Goal: Find specific page/section: Find specific page/section

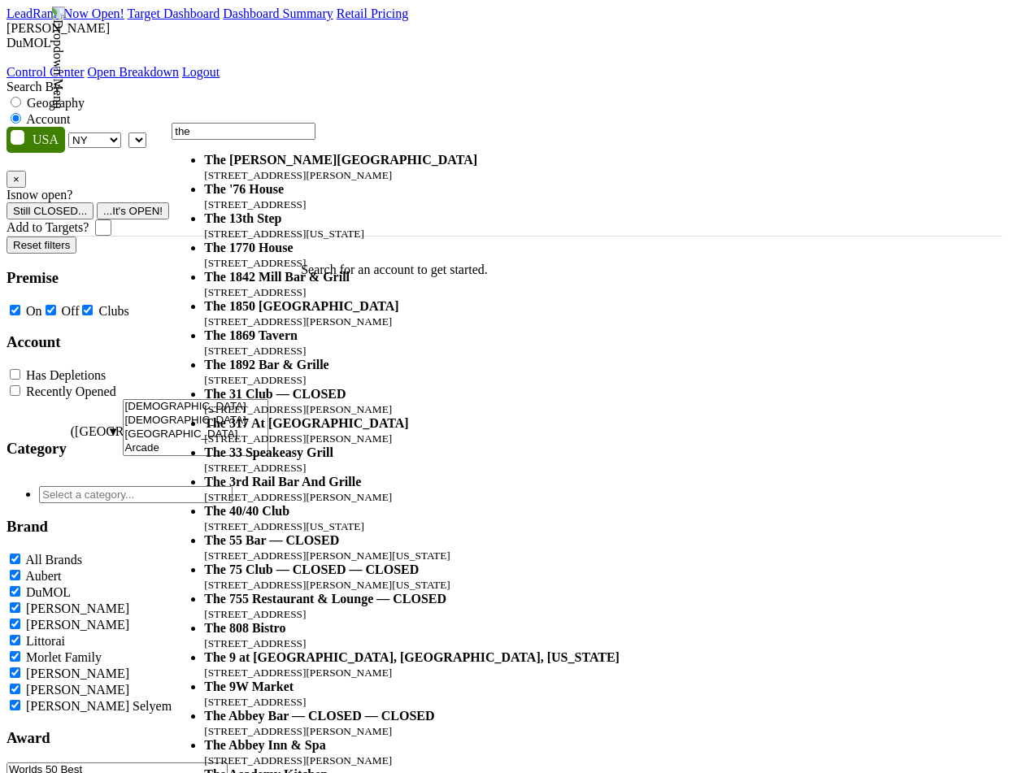
select select "NY"
select select
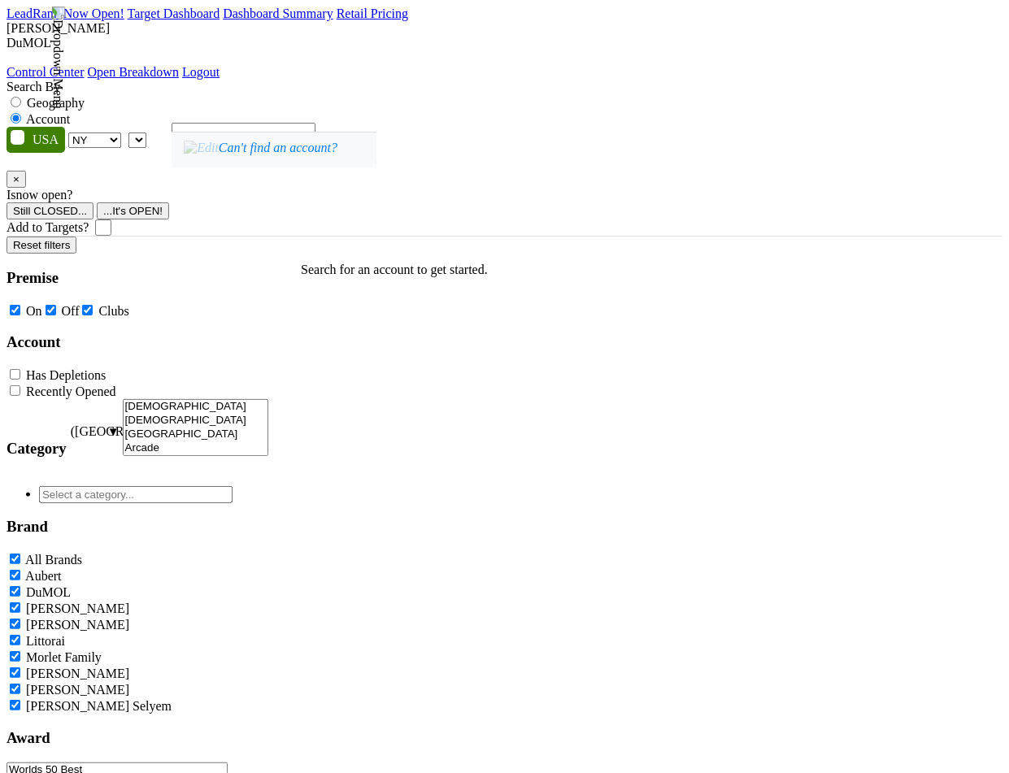
click at [146, 133] on span at bounding box center [146, 140] width 0 height 14
click at [376, 167] on div "Can't find an account?" at bounding box center [274, 150] width 205 height 36
click at [146, 133] on span at bounding box center [146, 140] width 0 height 14
click at [85, 96] on label "Geography" at bounding box center [56, 103] width 58 height 14
click at [21, 97] on input "Geography" at bounding box center [16, 102] width 11 height 11
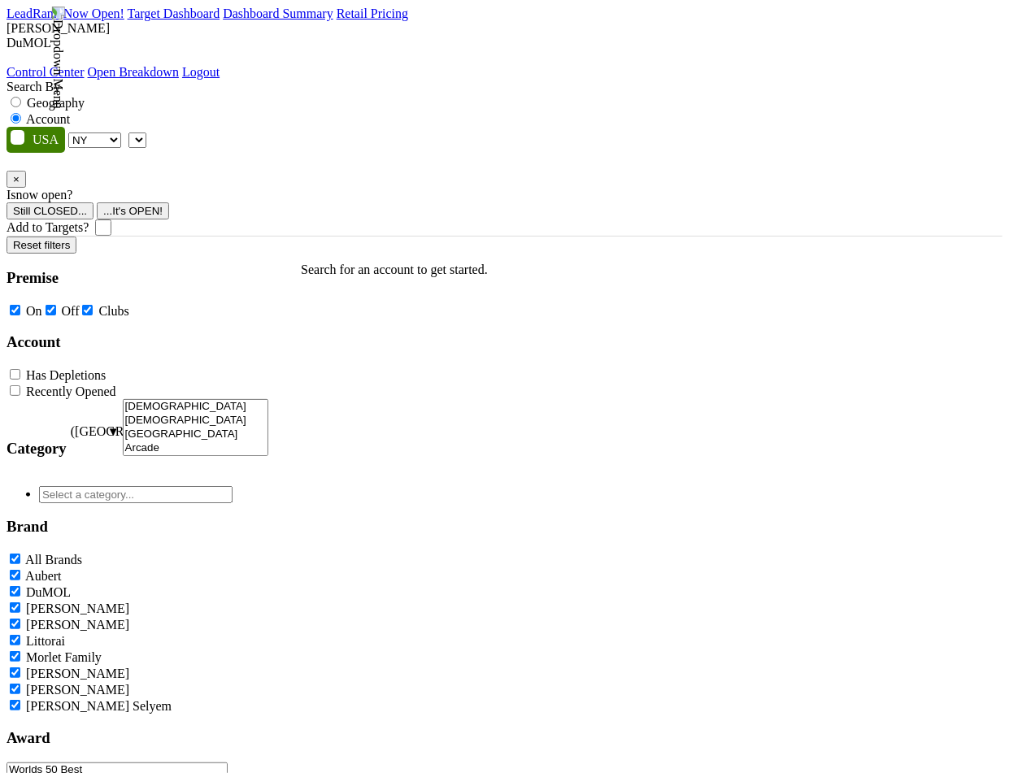
radio input "true"
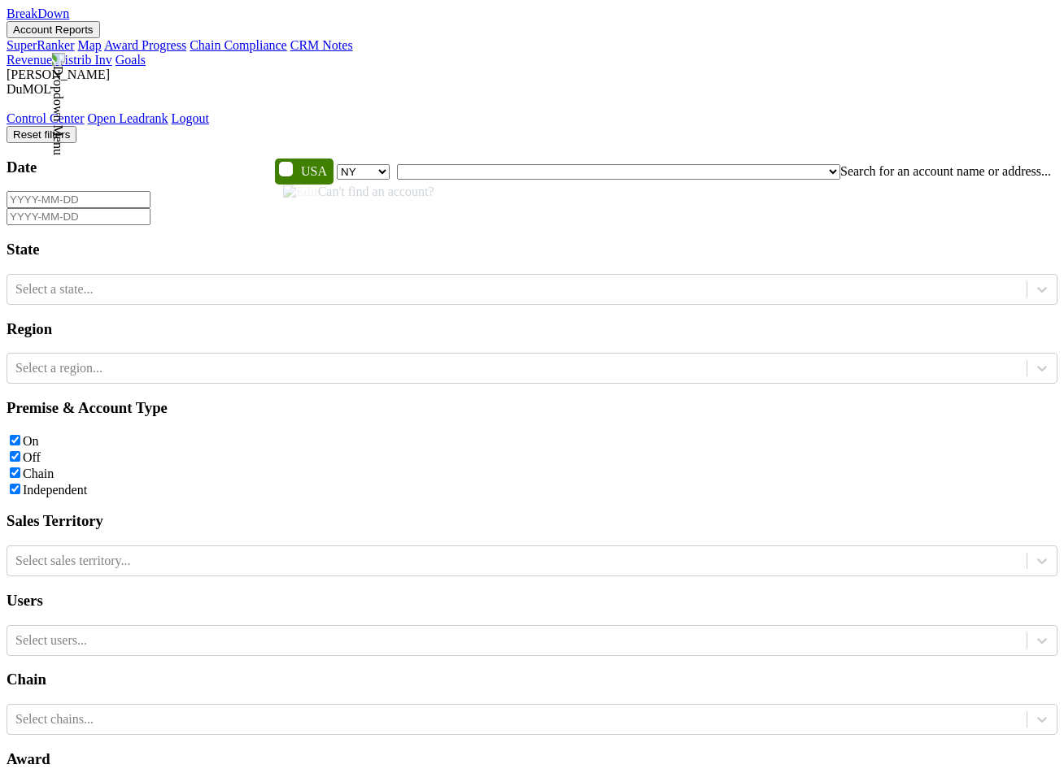
select select "NY"
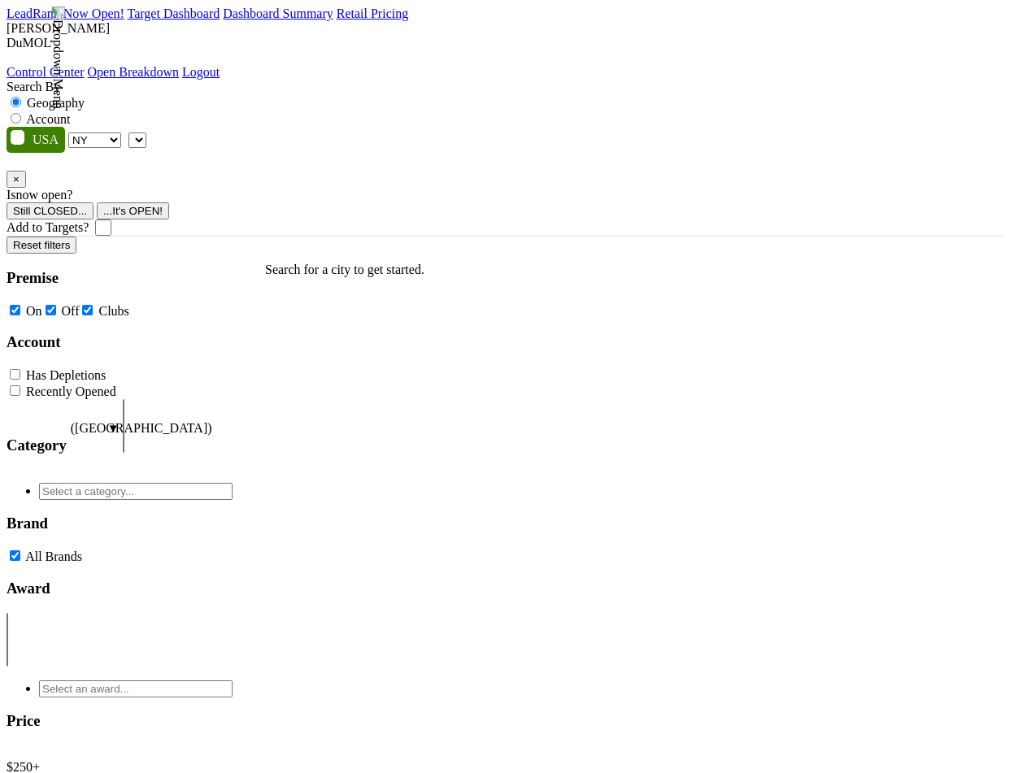
select select "NY"
click at [146, 133] on span at bounding box center [146, 140] width 0 height 14
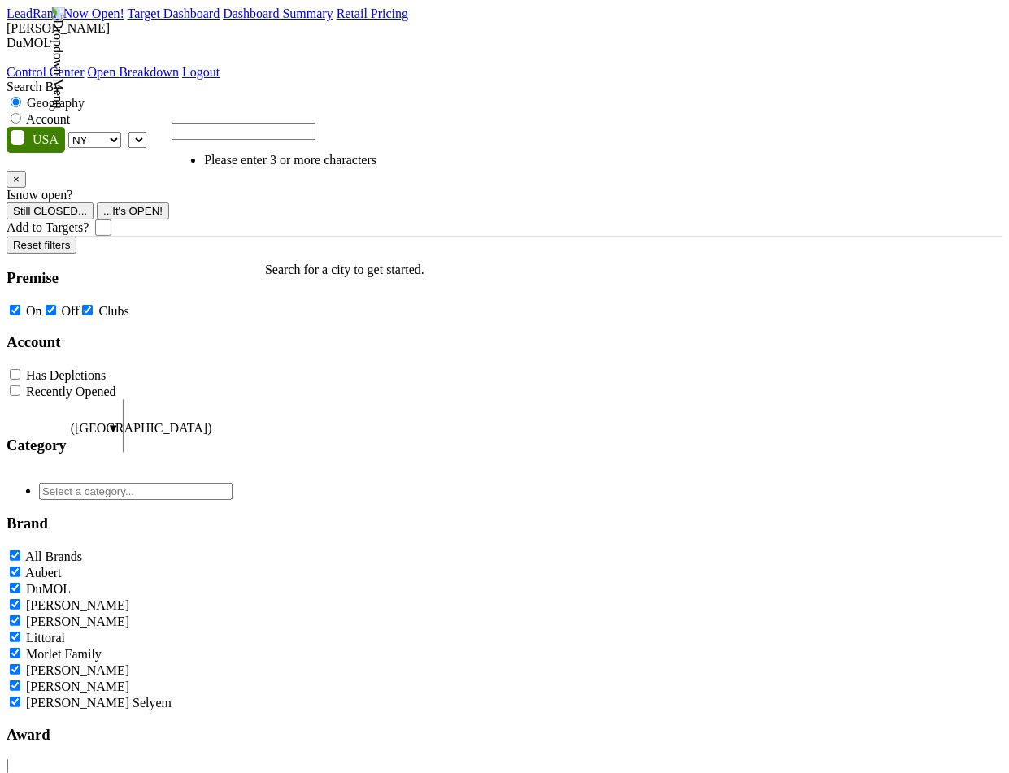
click at [70, 112] on label "Account" at bounding box center [48, 119] width 44 height 14
click at [21, 113] on input "Account" at bounding box center [16, 118] width 11 height 11
radio input "true"
click at [272, 167] on span "Please enter 3 or more characters" at bounding box center [274, 146] width 205 height 44
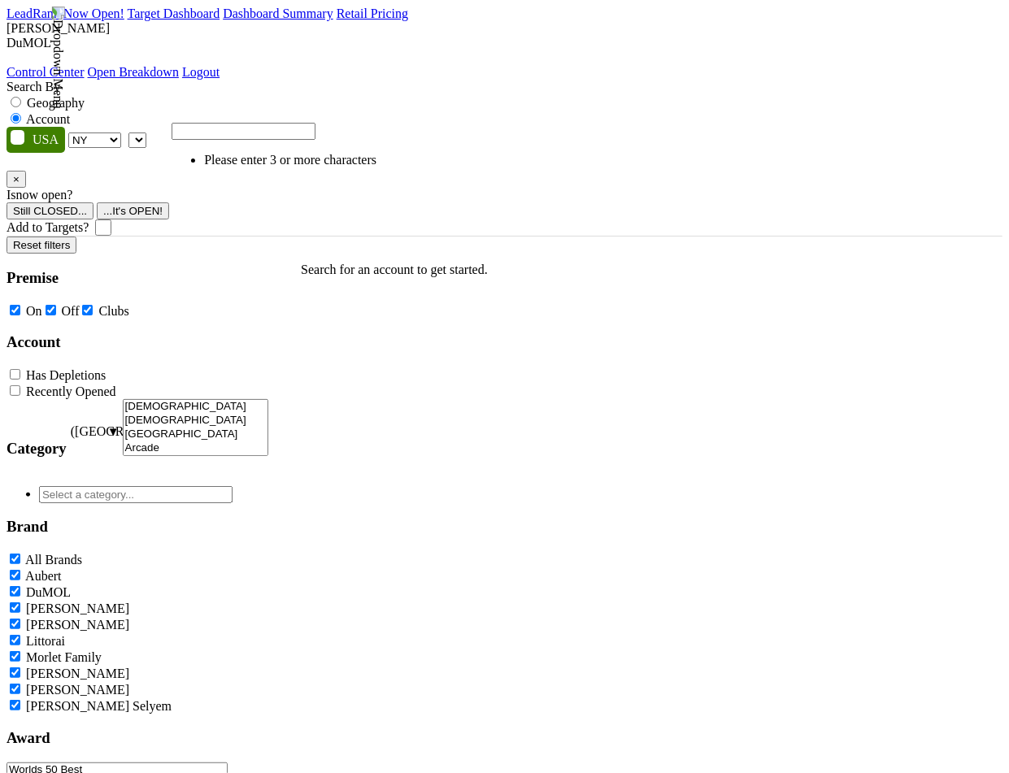
click at [85, 96] on label "Geography" at bounding box center [56, 103] width 58 height 14
click at [21, 97] on input "Geography" at bounding box center [16, 102] width 11 height 11
radio input "true"
click at [70, 112] on label "Account" at bounding box center [48, 119] width 44 height 14
click at [21, 113] on input "Account" at bounding box center [16, 118] width 11 height 11
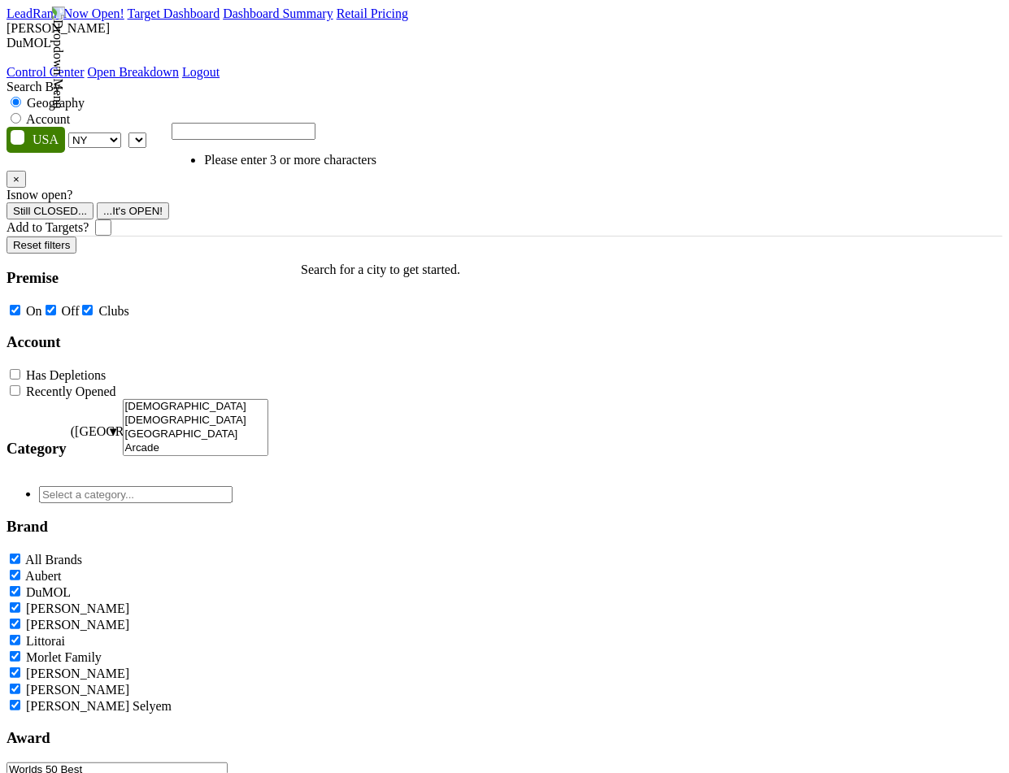
radio input "true"
click at [315, 137] on input "search" at bounding box center [244, 131] width 144 height 17
type input "sss"
click at [244, 167] on span "sss No results found" at bounding box center [244, 146] width 144 height 44
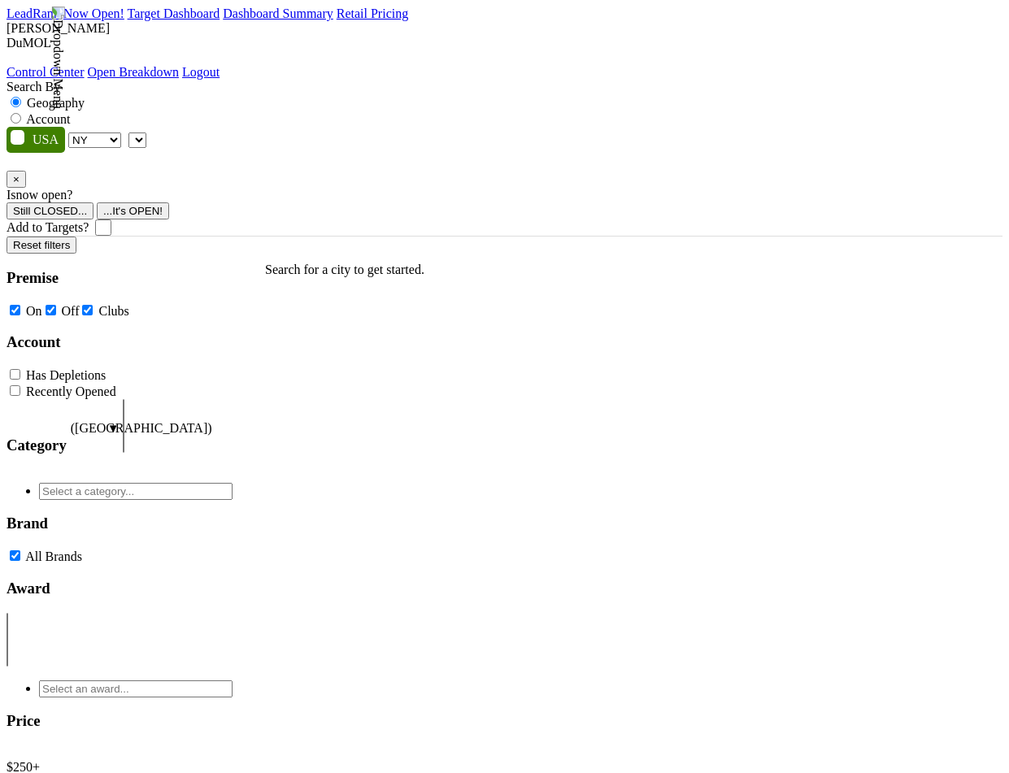
select select "NY"
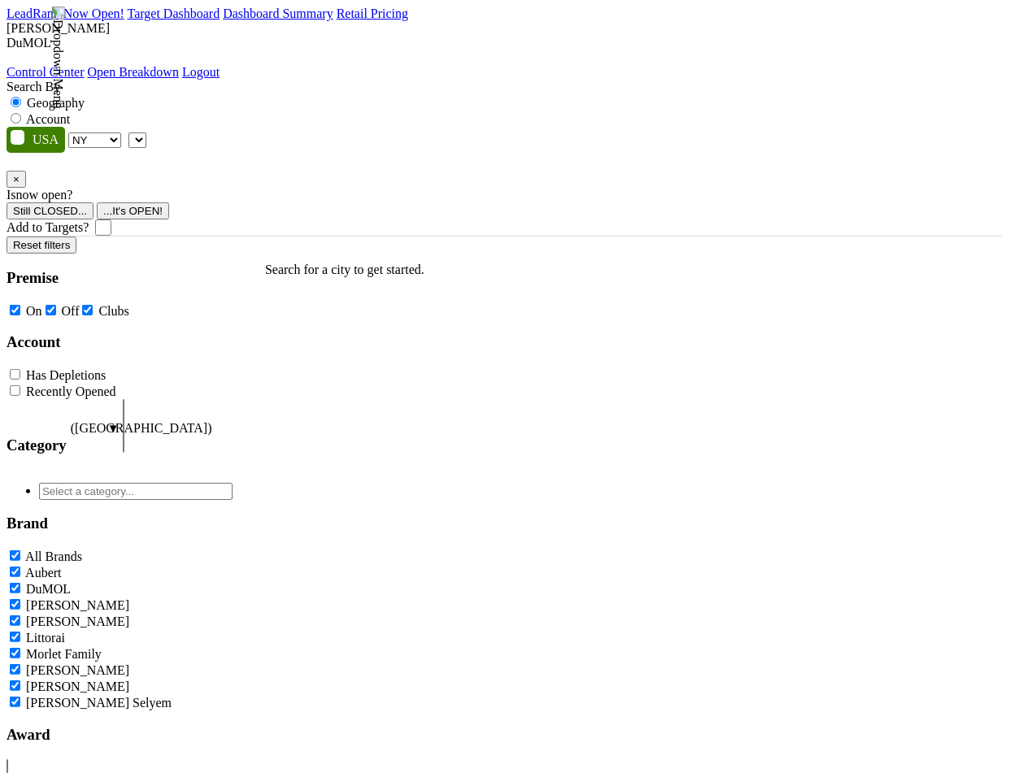
click at [146, 133] on span at bounding box center [146, 140] width 0 height 14
click at [70, 112] on label "Account" at bounding box center [48, 119] width 44 height 14
click at [21, 113] on input "Account" at bounding box center [16, 118] width 11 height 11
radio input "true"
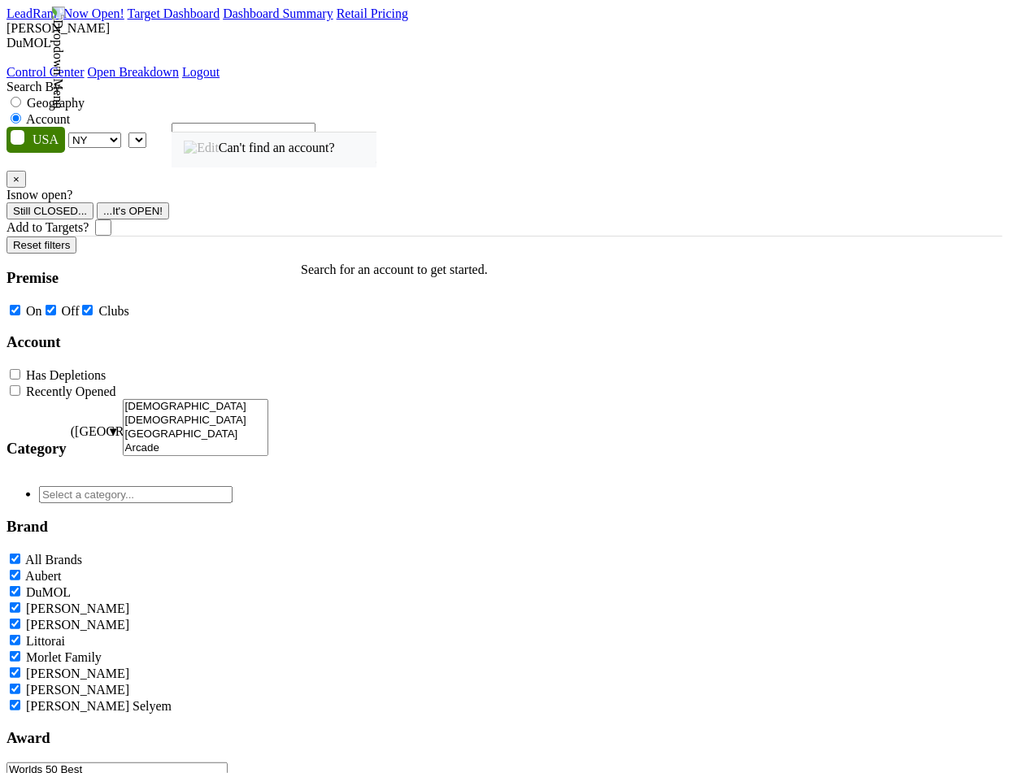
click at [85, 96] on label "Geography" at bounding box center [56, 103] width 58 height 14
click at [21, 97] on input "Geography" at bounding box center [16, 102] width 11 height 11
radio input "true"
click at [426, 263] on p "Search for a city to get started." at bounding box center [380, 270] width 159 height 15
click at [146, 133] on span at bounding box center [146, 140] width 0 height 14
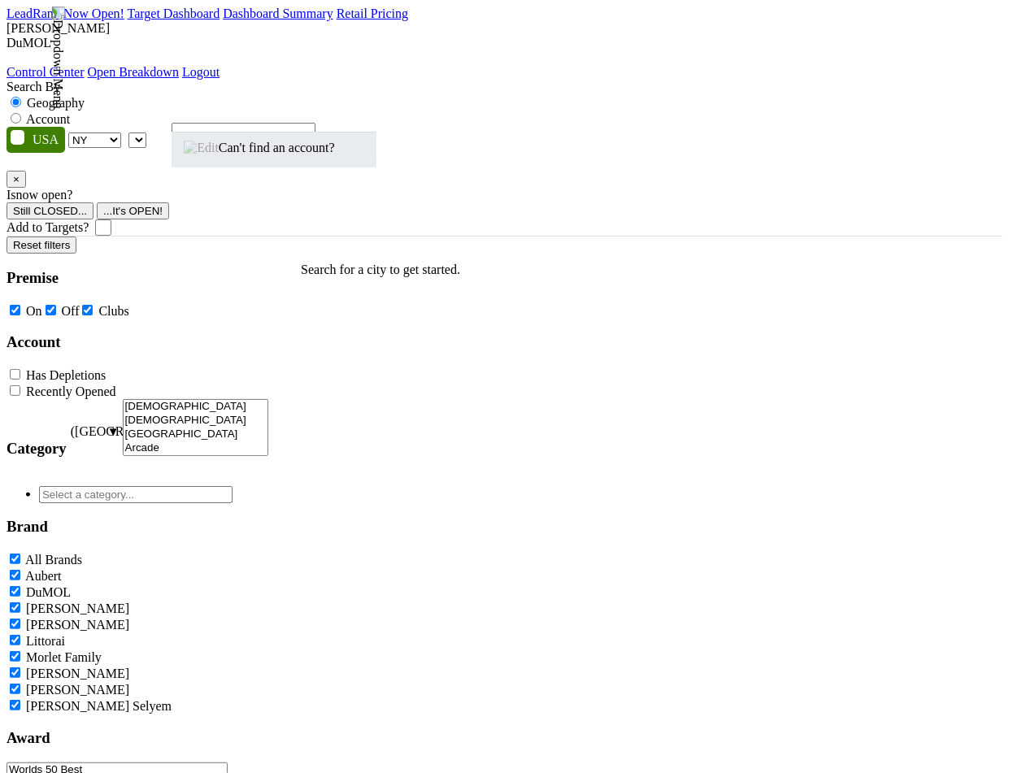
click at [294, 154] on span "Can't find an account?" at bounding box center [259, 148] width 151 height 14
click at [146, 133] on span at bounding box center [146, 140] width 0 height 14
click at [376, 167] on div "Can't find an account?" at bounding box center [274, 150] width 205 height 36
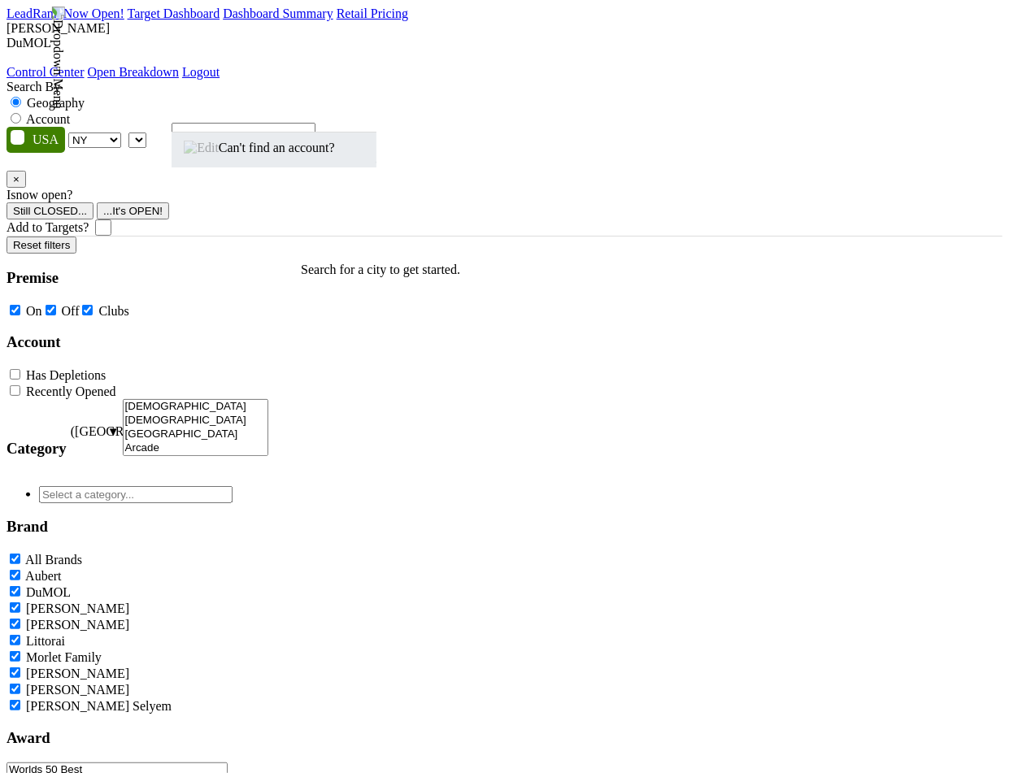
click at [372, 167] on div "Can't find an account?" at bounding box center [274, 150] width 205 height 36
click at [329, 167] on div "Can't find an account?" at bounding box center [274, 150] width 205 height 36
click at [310, 154] on span "Can't find an account?" at bounding box center [259, 148] width 151 height 14
click at [146, 133] on span at bounding box center [146, 140] width 0 height 14
click at [376, 167] on div "Can't find an account?" at bounding box center [274, 150] width 205 height 36
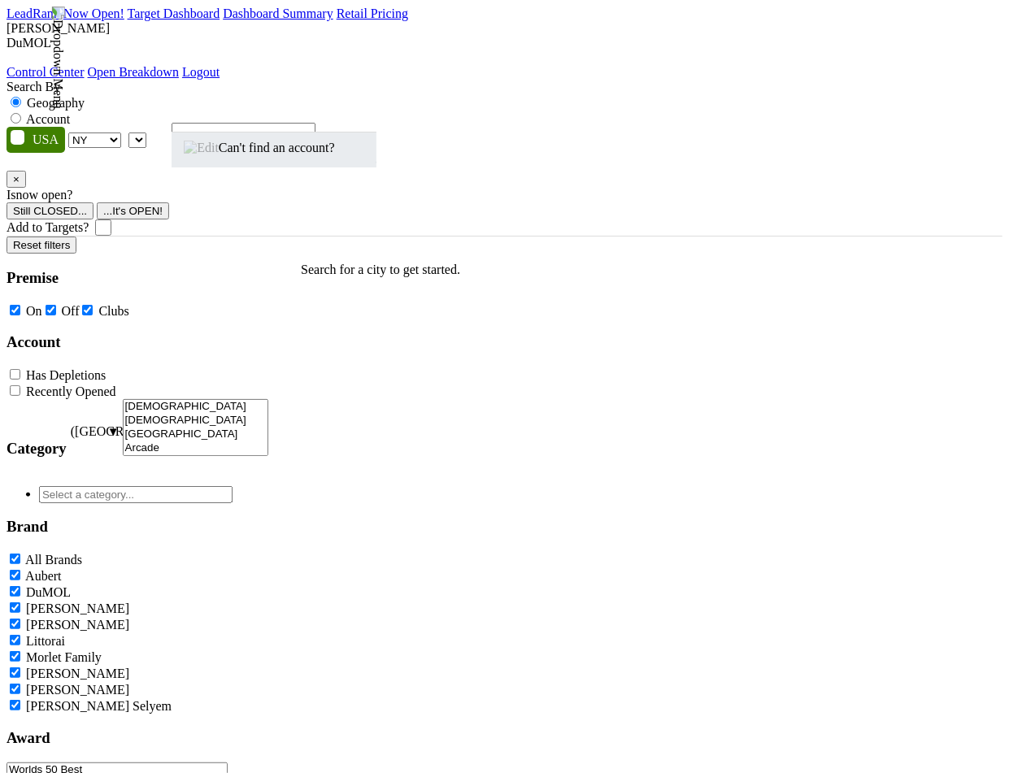
click at [376, 167] on div "Can't find an account?" at bounding box center [274, 150] width 205 height 36
click at [70, 112] on label "Account" at bounding box center [48, 119] width 44 height 14
click at [21, 113] on input "Account" at bounding box center [16, 118] width 11 height 11
radio input "true"
click at [376, 167] on div "Can't find an account?" at bounding box center [274, 150] width 205 height 36
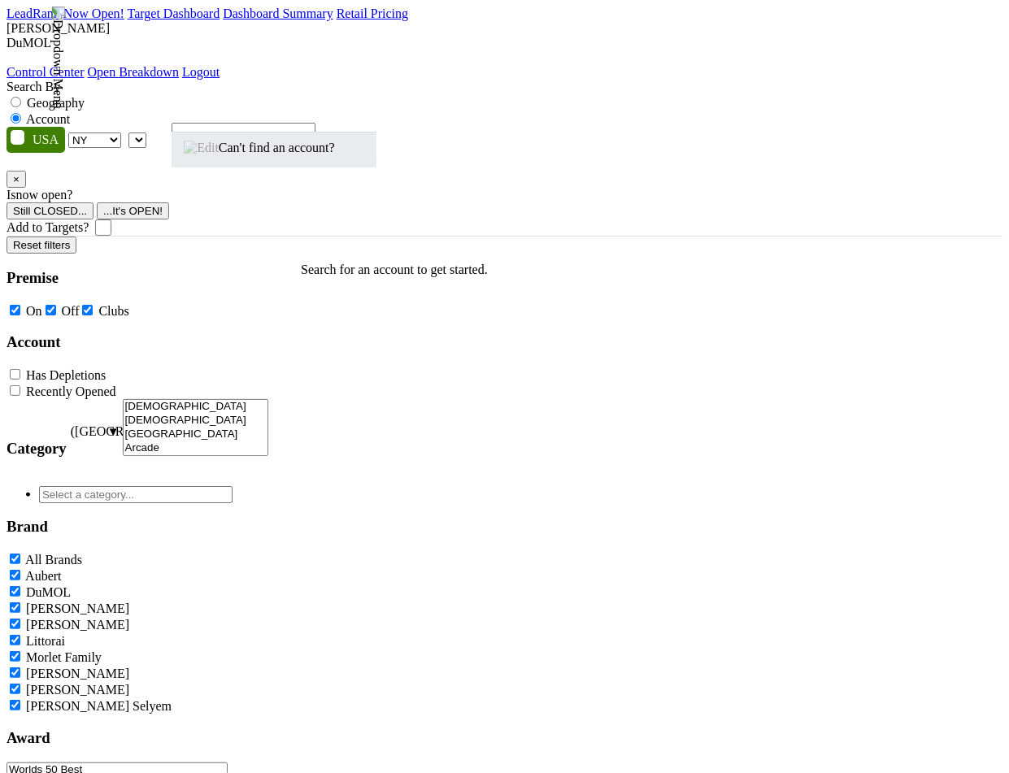
click at [296, 154] on span "Can't find an account?" at bounding box center [259, 148] width 151 height 14
click at [146, 133] on span at bounding box center [146, 140] width 0 height 14
click at [370, 167] on div "Can't find an account?" at bounding box center [274, 150] width 205 height 36
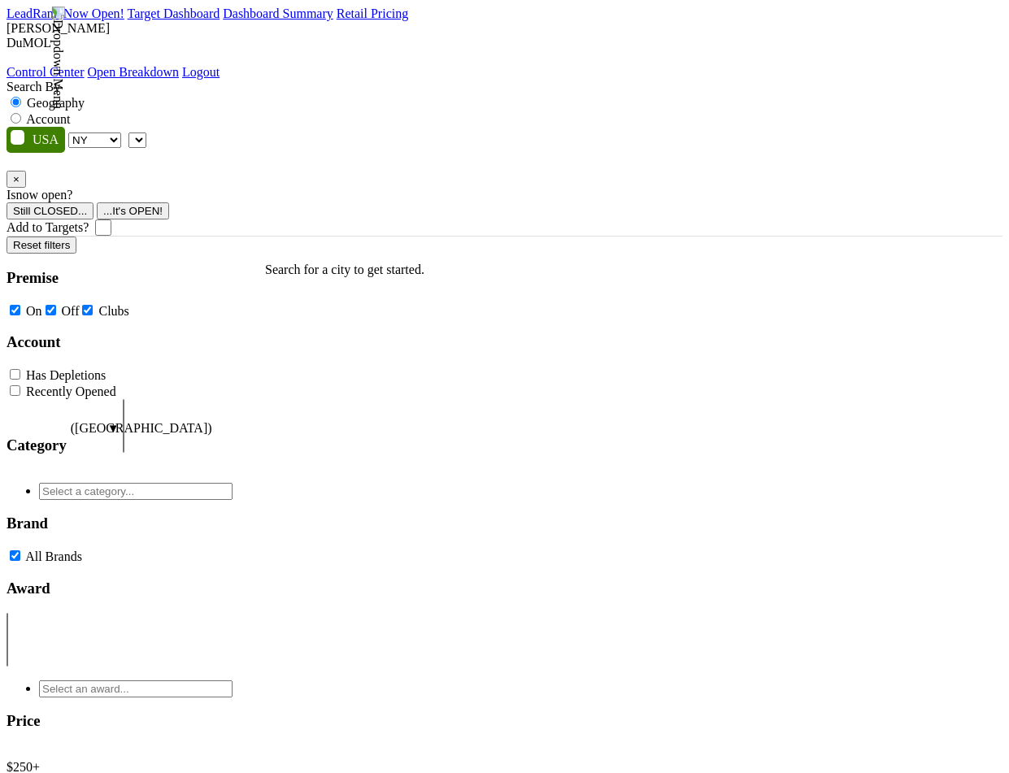
select select "NY"
click at [146, 133] on span at bounding box center [146, 140] width 0 height 14
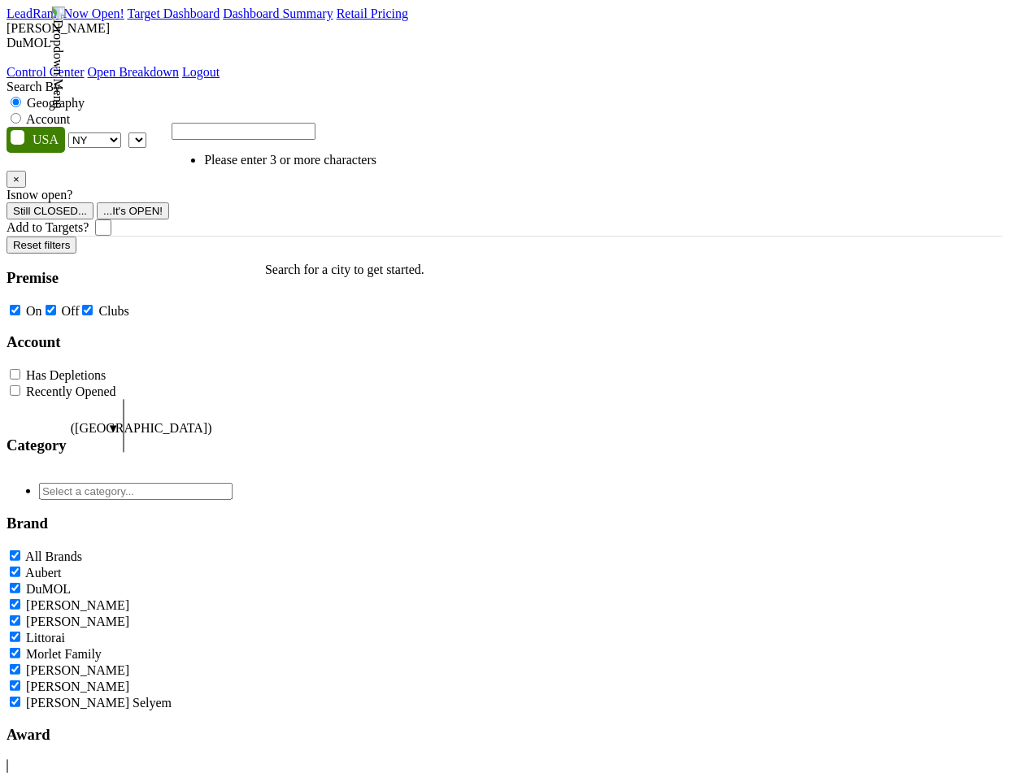
click at [70, 112] on label "Account" at bounding box center [48, 119] width 44 height 14
click at [21, 113] on input "Account" at bounding box center [16, 118] width 11 height 11
radio input "true"
click at [85, 96] on label "Geography" at bounding box center [56, 103] width 58 height 14
click at [21, 97] on input "Geography" at bounding box center [16, 102] width 11 height 11
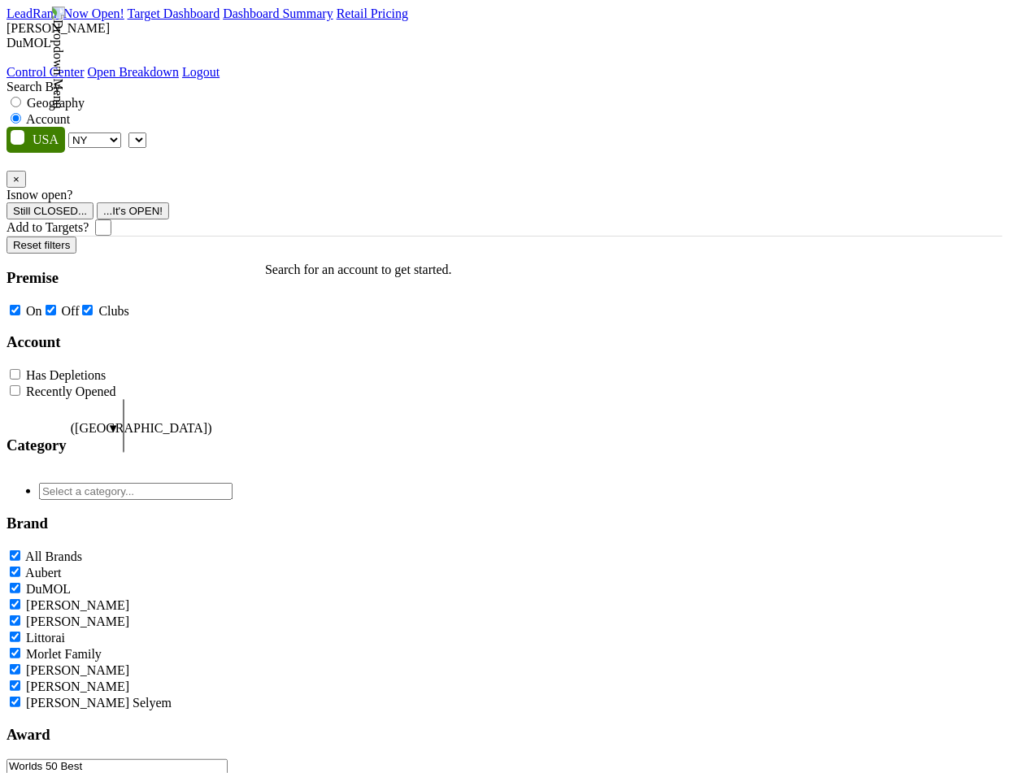
radio input "true"
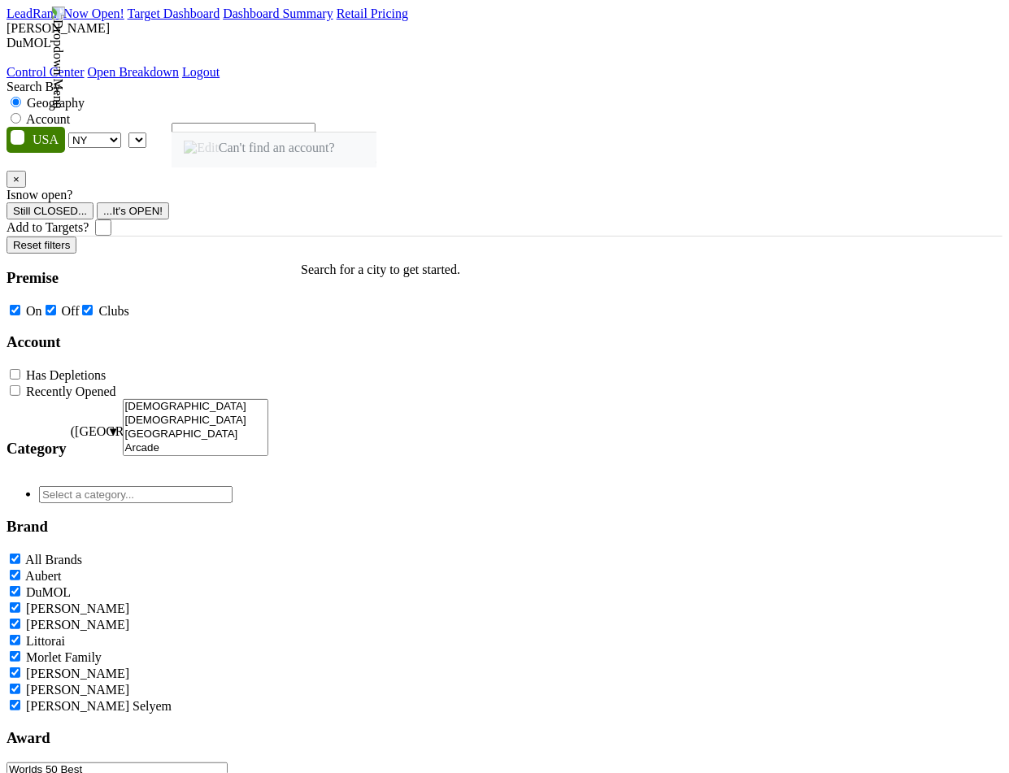
click at [70, 112] on label "Account" at bounding box center [48, 119] width 44 height 14
click at [21, 113] on input "Account" at bounding box center [16, 118] width 11 height 11
radio input "true"
click at [85, 96] on label "Geography" at bounding box center [56, 103] width 58 height 14
click at [21, 97] on input "Geography" at bounding box center [16, 102] width 11 height 11
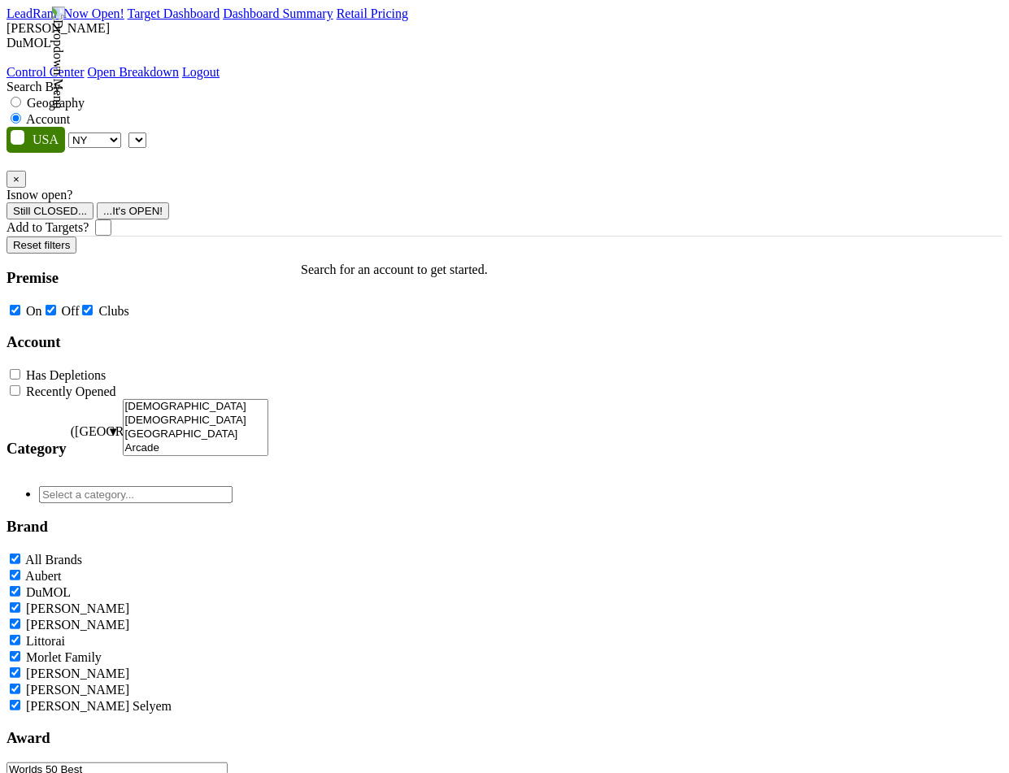
radio input "true"
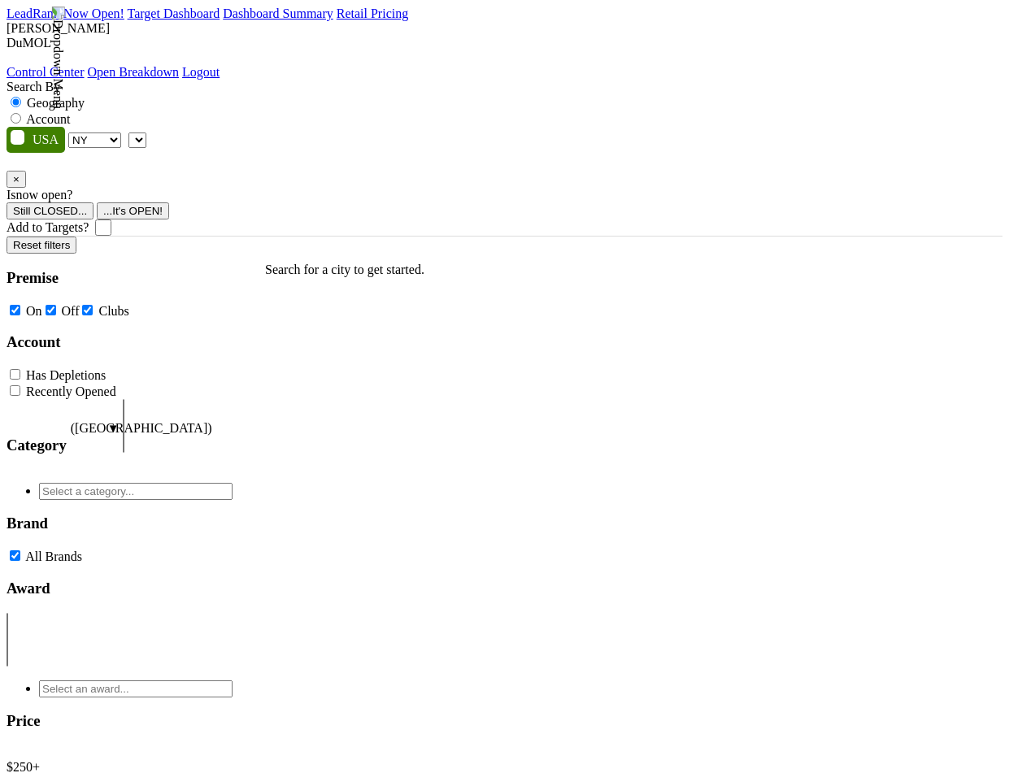
select select "NY"
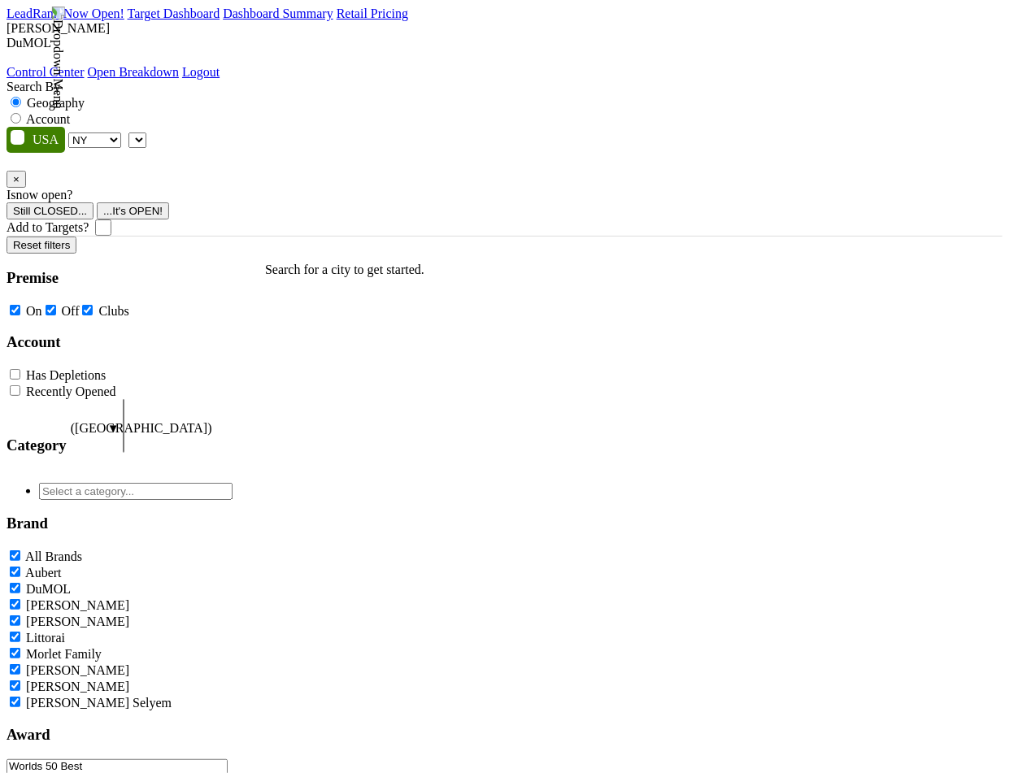
click at [247, 65] on nav "LeadRank Now Open! Target Dashboard Dashboard Summary Retail Pricing Loading...…" at bounding box center [505, 43] width 996 height 73
click at [70, 112] on label "Account" at bounding box center [48, 119] width 44 height 14
click at [21, 113] on input "Account" at bounding box center [16, 118] width 11 height 11
radio input "true"
click at [85, 96] on label "Geography" at bounding box center [56, 103] width 58 height 14
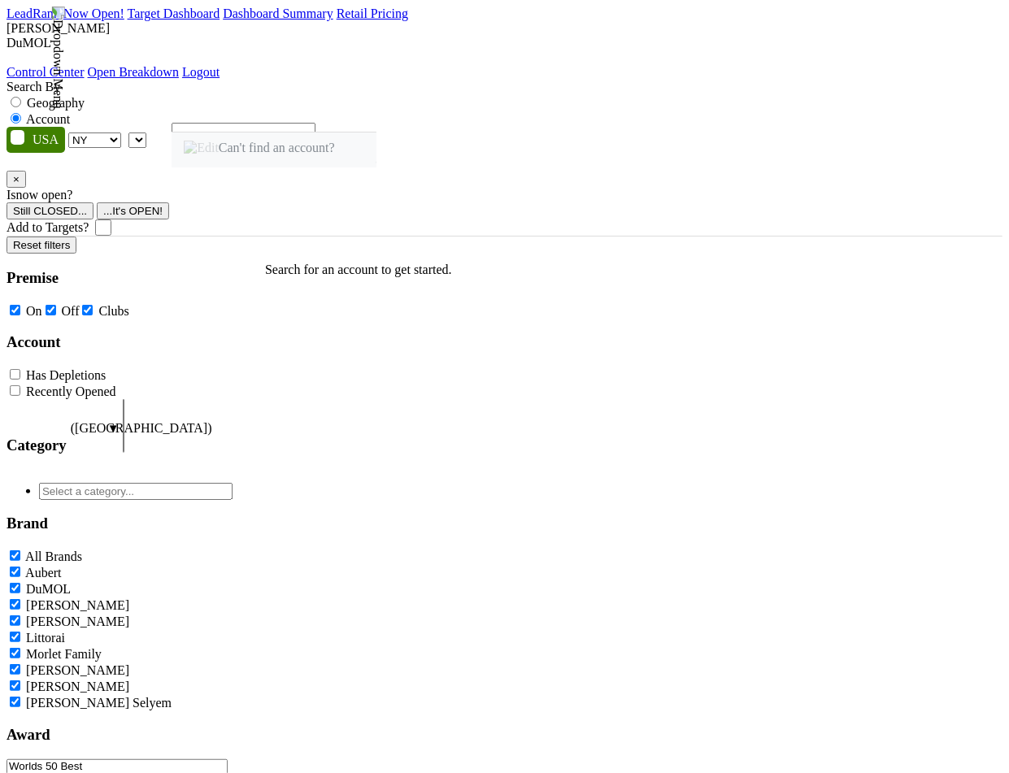
click at [21, 97] on input "Geography" at bounding box center [16, 102] width 11 height 11
radio input "true"
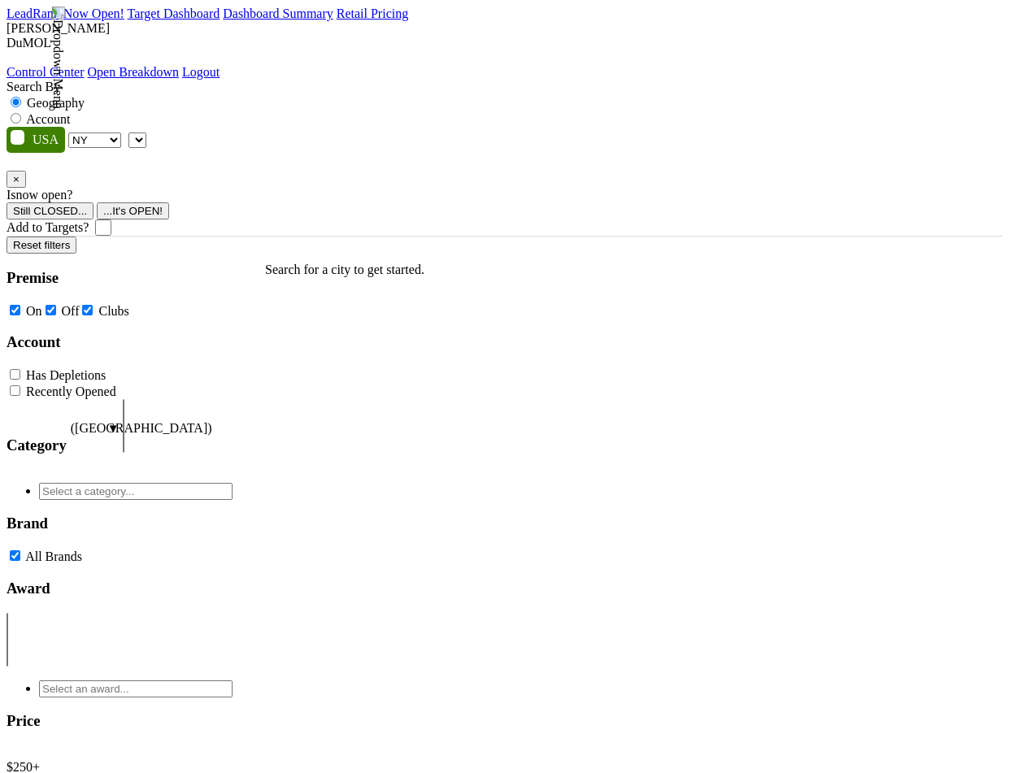
select select "NY"
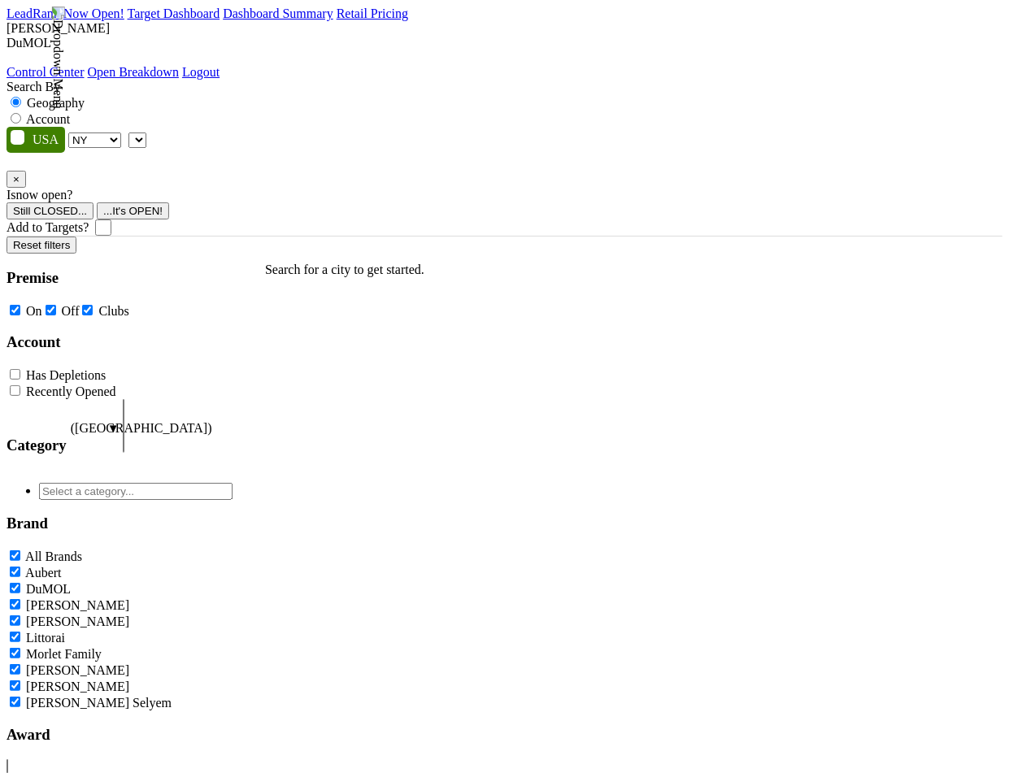
click at [146, 133] on span at bounding box center [146, 140] width 0 height 14
click at [70, 112] on label "Account" at bounding box center [48, 119] width 44 height 14
click at [21, 113] on input "Account" at bounding box center [16, 118] width 11 height 11
radio input "true"
click at [85, 96] on label "Geography" at bounding box center [56, 103] width 58 height 14
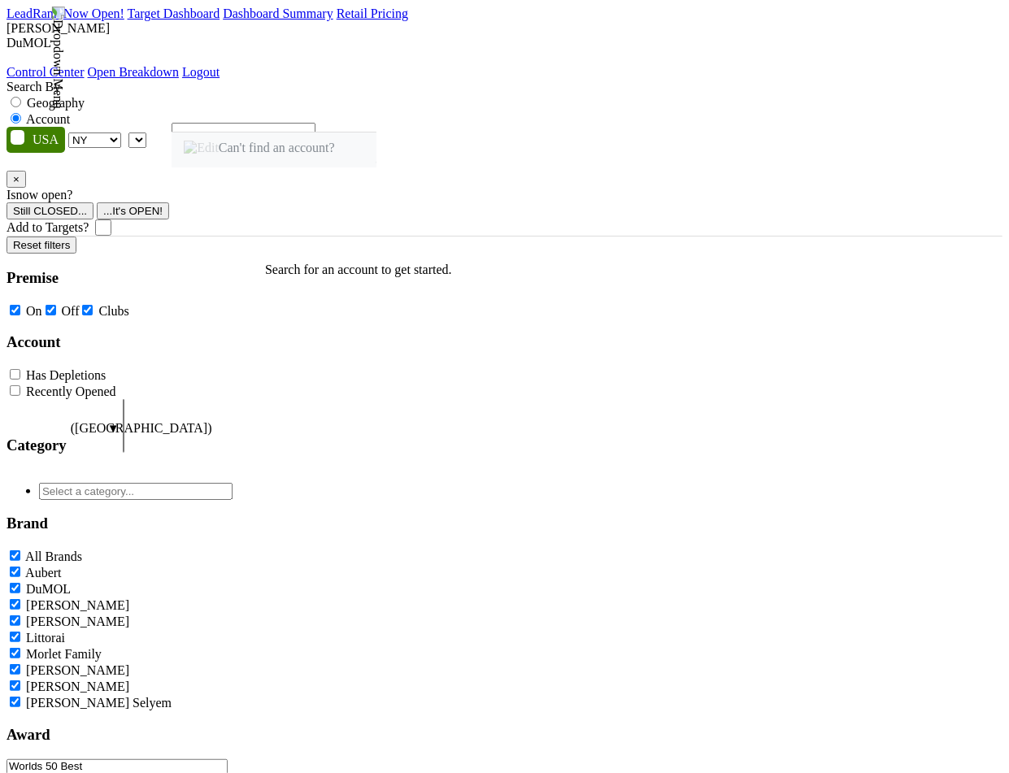
click at [21, 97] on input "Geography" at bounding box center [16, 102] width 11 height 11
radio input "true"
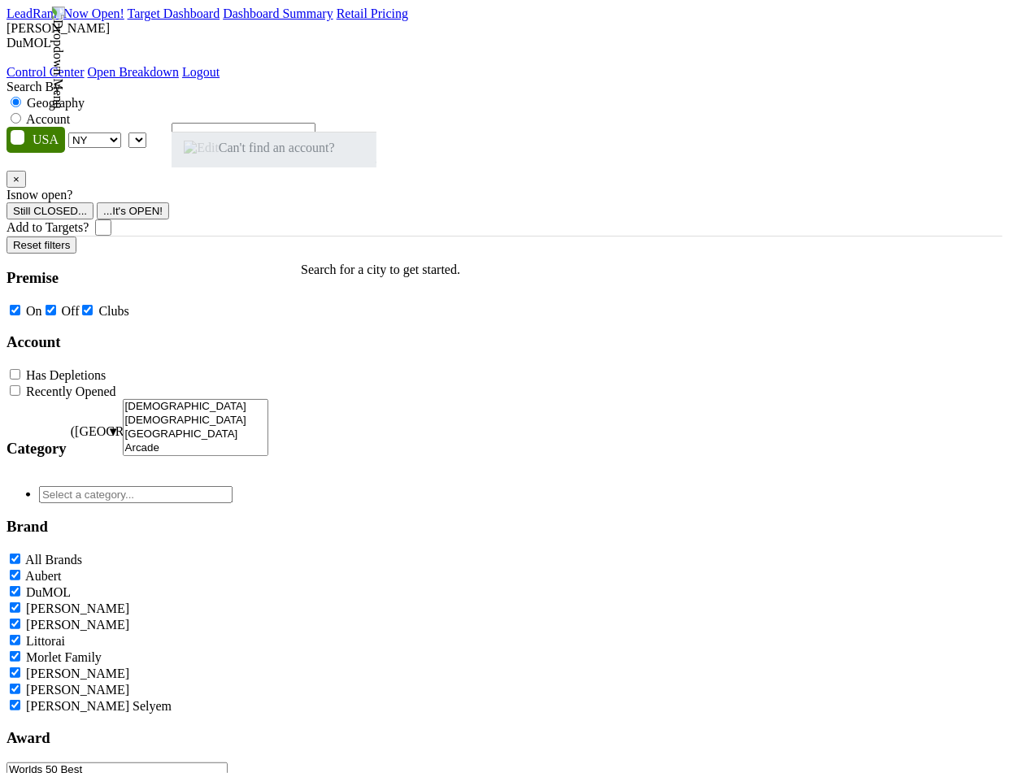
click at [302, 154] on span "Can't find an account?" at bounding box center [259, 148] width 151 height 14
click at [146, 133] on span at bounding box center [146, 140] width 0 height 14
click at [70, 112] on label "Account" at bounding box center [48, 119] width 44 height 14
click at [21, 113] on input "Account" at bounding box center [16, 118] width 11 height 11
radio input "true"
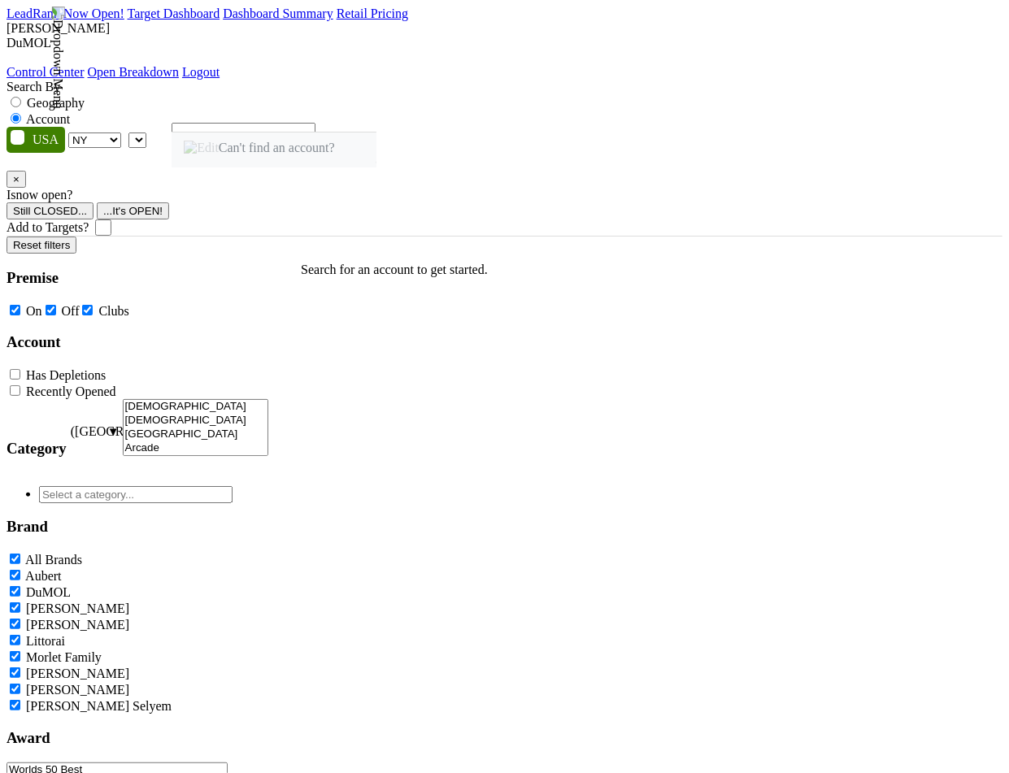
click at [85, 96] on label "Geography" at bounding box center [56, 103] width 58 height 14
click at [21, 97] on input "Geography" at bounding box center [16, 102] width 11 height 11
radio input "true"
click at [70, 112] on label "Account" at bounding box center [48, 119] width 44 height 14
click at [21, 113] on input "Account" at bounding box center [16, 118] width 11 height 11
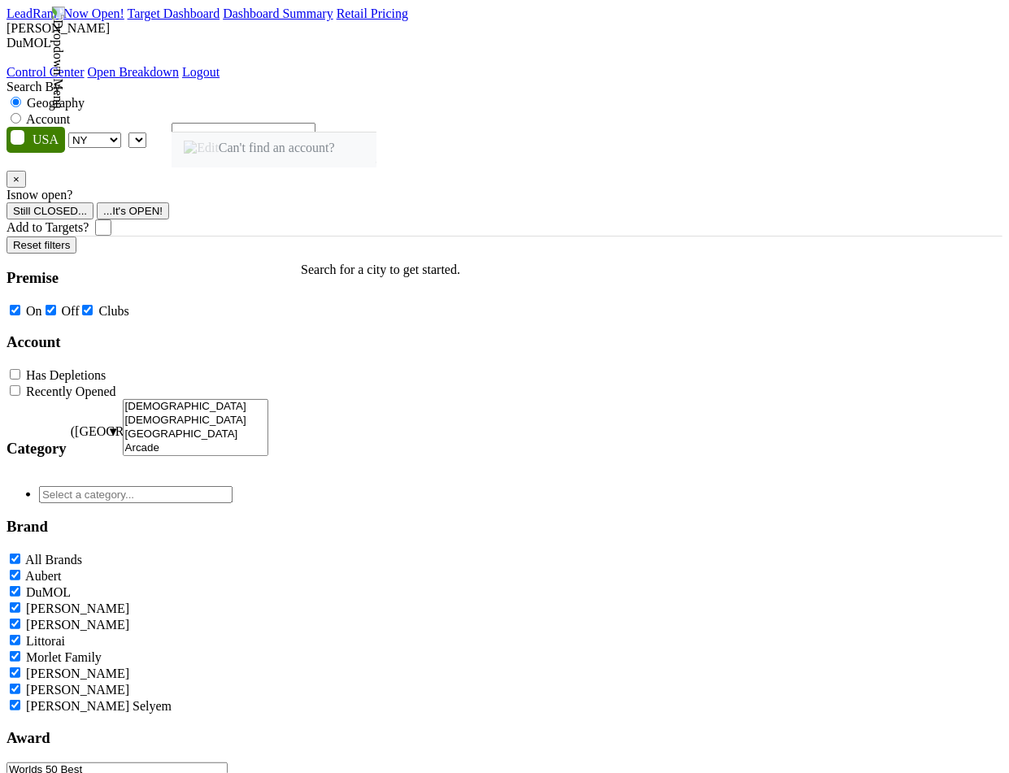
radio input "true"
click at [85, 96] on label "Geography" at bounding box center [56, 103] width 58 height 14
click at [21, 97] on input "Geography" at bounding box center [16, 102] width 11 height 11
radio input "true"
click at [70, 112] on label "Account" at bounding box center [48, 119] width 44 height 14
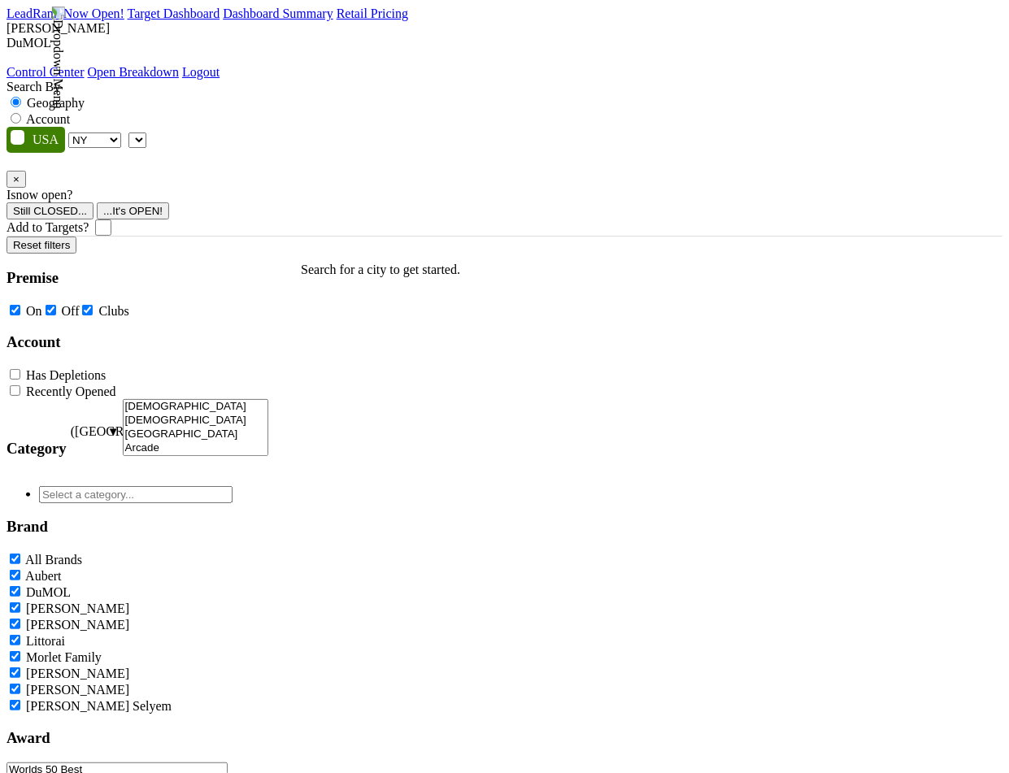
click at [21, 113] on input "Account" at bounding box center [16, 118] width 11 height 11
radio input "true"
click at [85, 96] on label "Geography" at bounding box center [56, 103] width 58 height 14
click at [21, 97] on input "Geography" at bounding box center [16, 102] width 11 height 11
radio input "true"
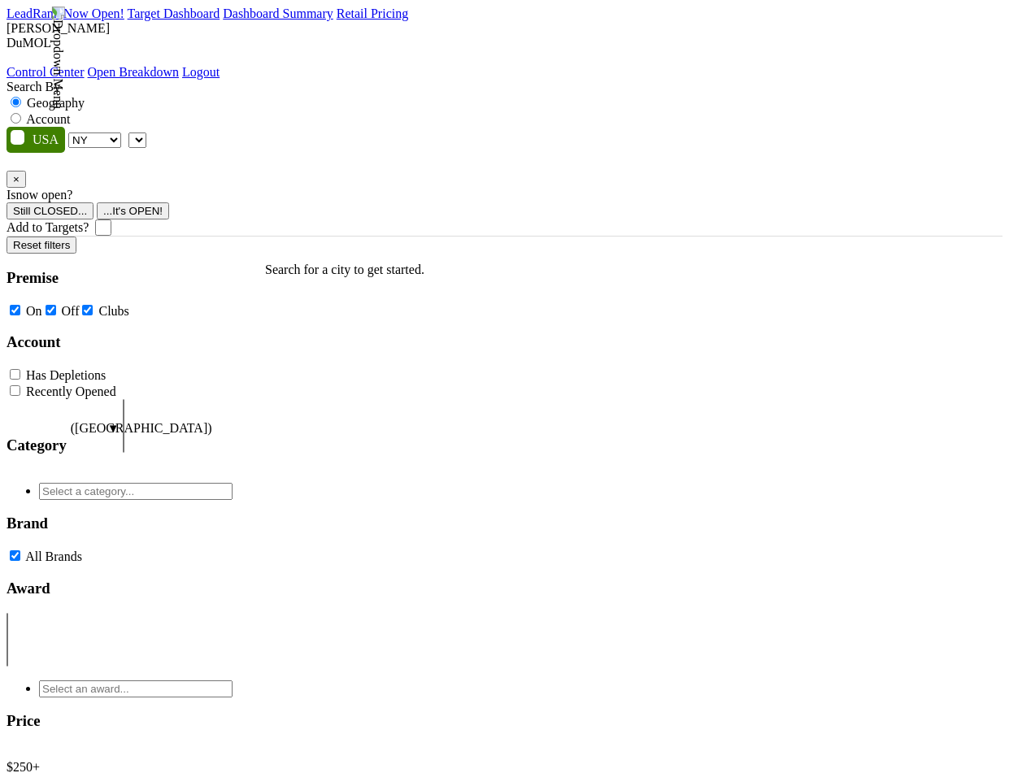
select select "NY"
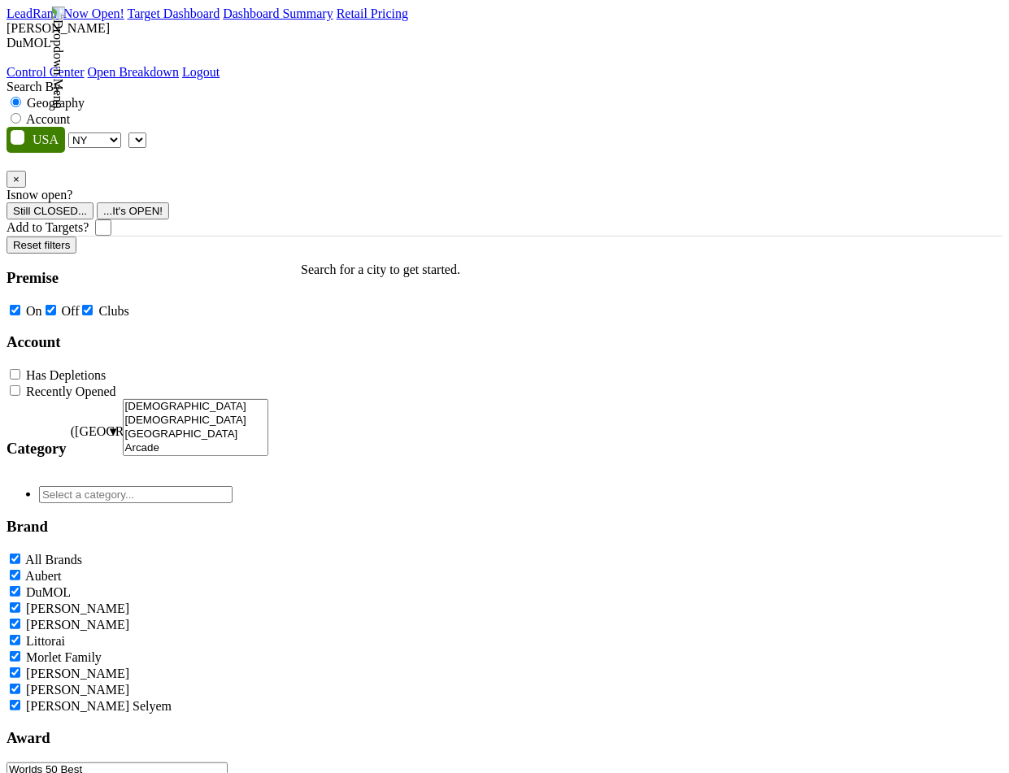
click at [146, 133] on span at bounding box center [146, 140] width 0 height 14
click at [70, 112] on label "Account" at bounding box center [48, 119] width 44 height 14
click at [21, 113] on input "Account" at bounding box center [16, 118] width 11 height 11
radio input "true"
click at [376, 167] on div "Can't find an account?" at bounding box center [274, 150] width 205 height 36
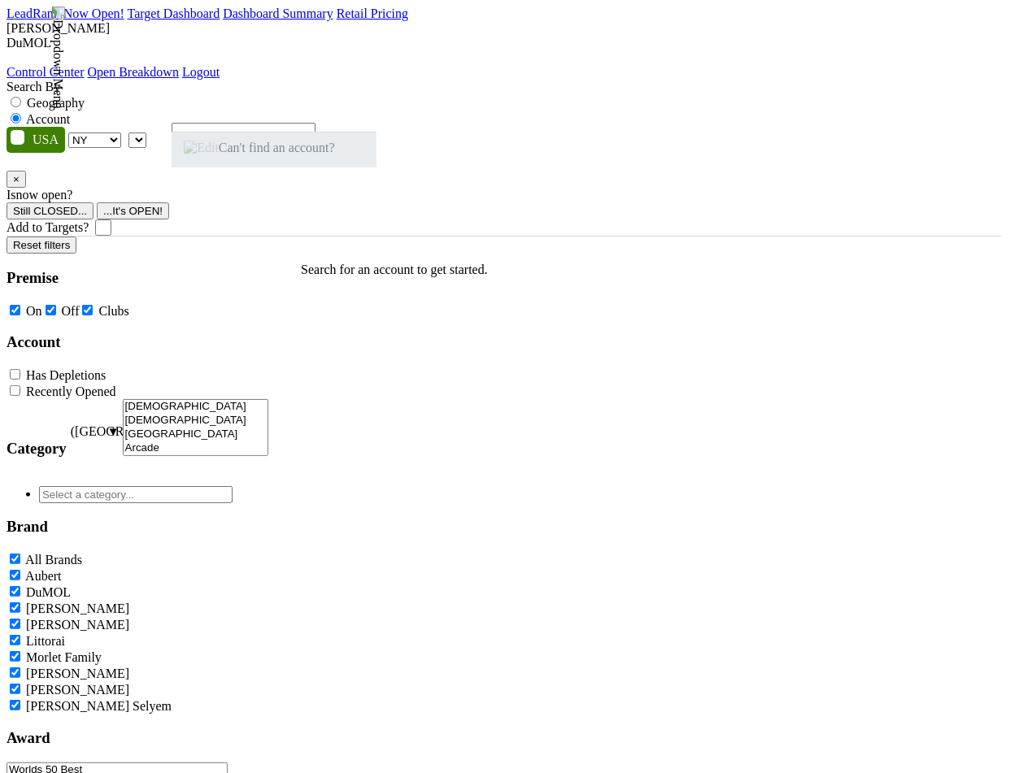
click at [376, 167] on div "Can't find an account?" at bounding box center [274, 150] width 205 height 36
click at [320, 167] on div "Can't find an account?" at bounding box center [274, 150] width 205 height 36
click at [308, 154] on span "Can't find an account?" at bounding box center [259, 148] width 151 height 14
click at [176, 66] on nav "LeadRank Now Open! Target Dashboard Dashboard Summary Retail Pricing Loading...…" at bounding box center [505, 43] width 996 height 73
click at [85, 96] on label "Geography" at bounding box center [56, 103] width 58 height 14
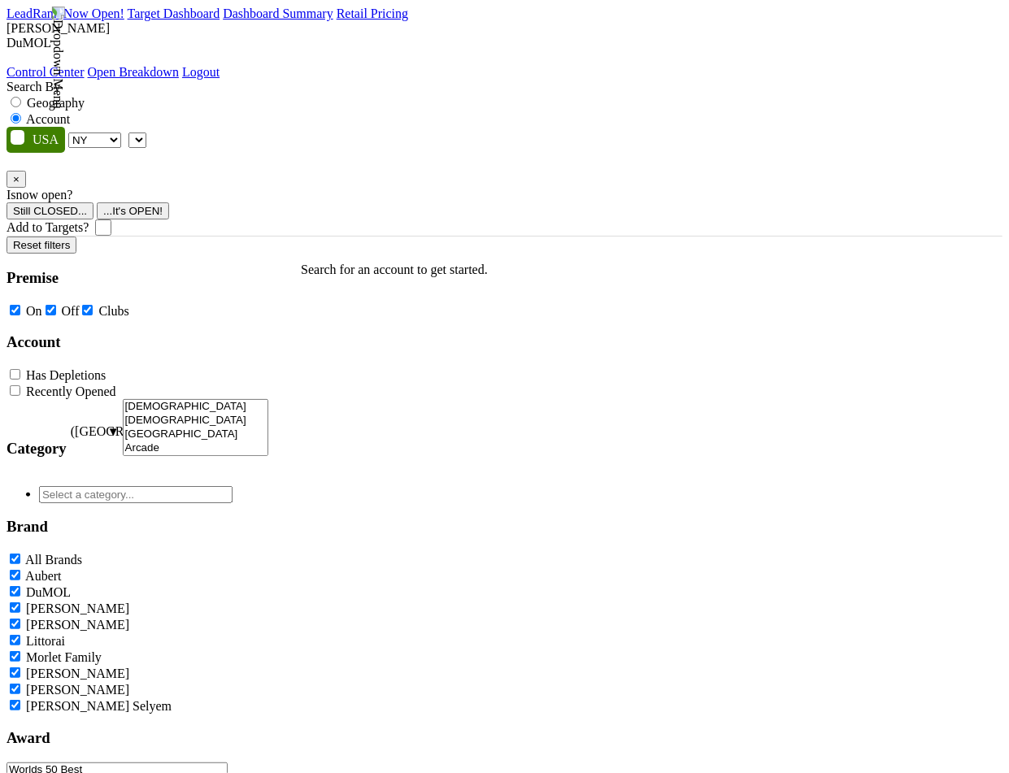
click at [21, 97] on input "Geography" at bounding box center [16, 102] width 11 height 11
radio input "true"
click at [70, 112] on label "Account" at bounding box center [48, 119] width 44 height 14
click at [21, 113] on input "Account" at bounding box center [16, 118] width 11 height 11
radio input "true"
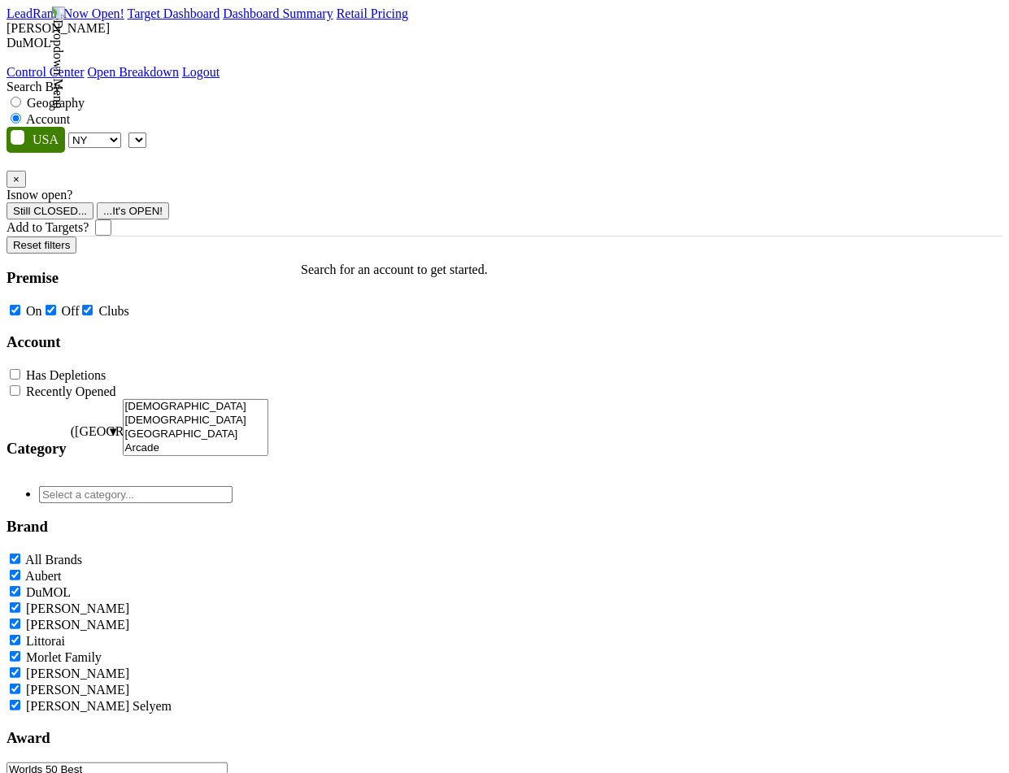
click at [85, 96] on label "Geography" at bounding box center [56, 103] width 58 height 14
click at [21, 97] on input "Geography" at bounding box center [16, 102] width 11 height 11
radio input "true"
click at [70, 112] on label "Account" at bounding box center [48, 119] width 44 height 14
click at [21, 113] on input "Account" at bounding box center [16, 118] width 11 height 11
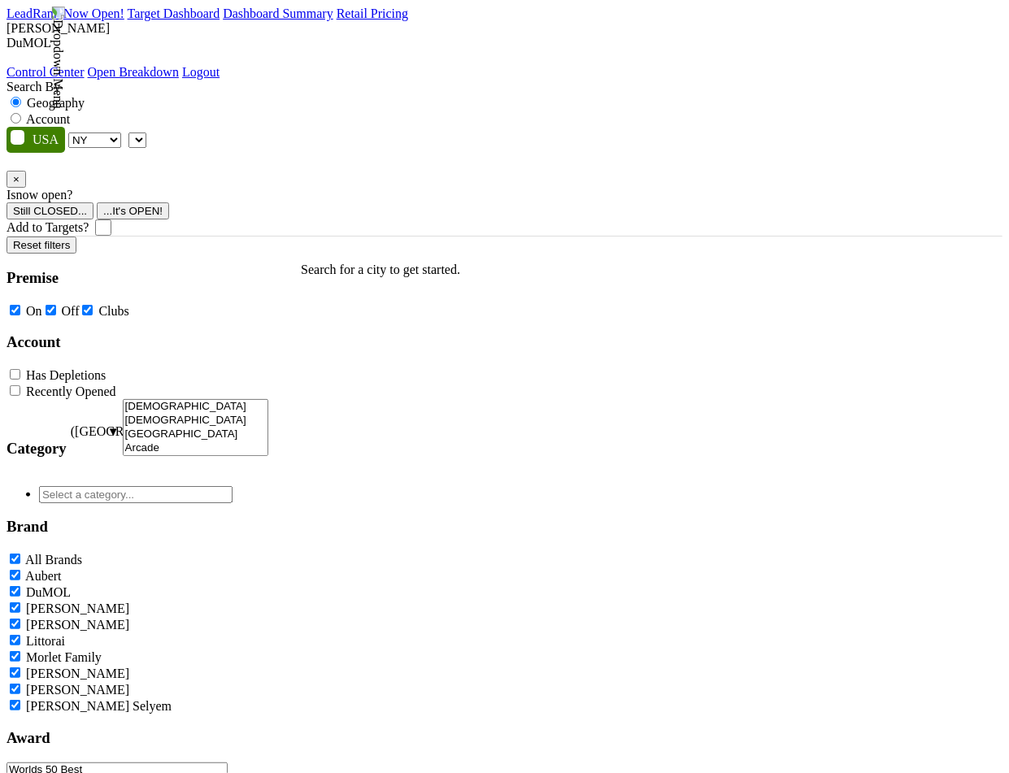
radio input "true"
click at [301, 154] on span "Can't find an account?" at bounding box center [259, 148] width 151 height 14
click at [85, 96] on label "Geography" at bounding box center [56, 103] width 58 height 14
click at [21, 97] on input "Geography" at bounding box center [16, 102] width 11 height 11
radio input "true"
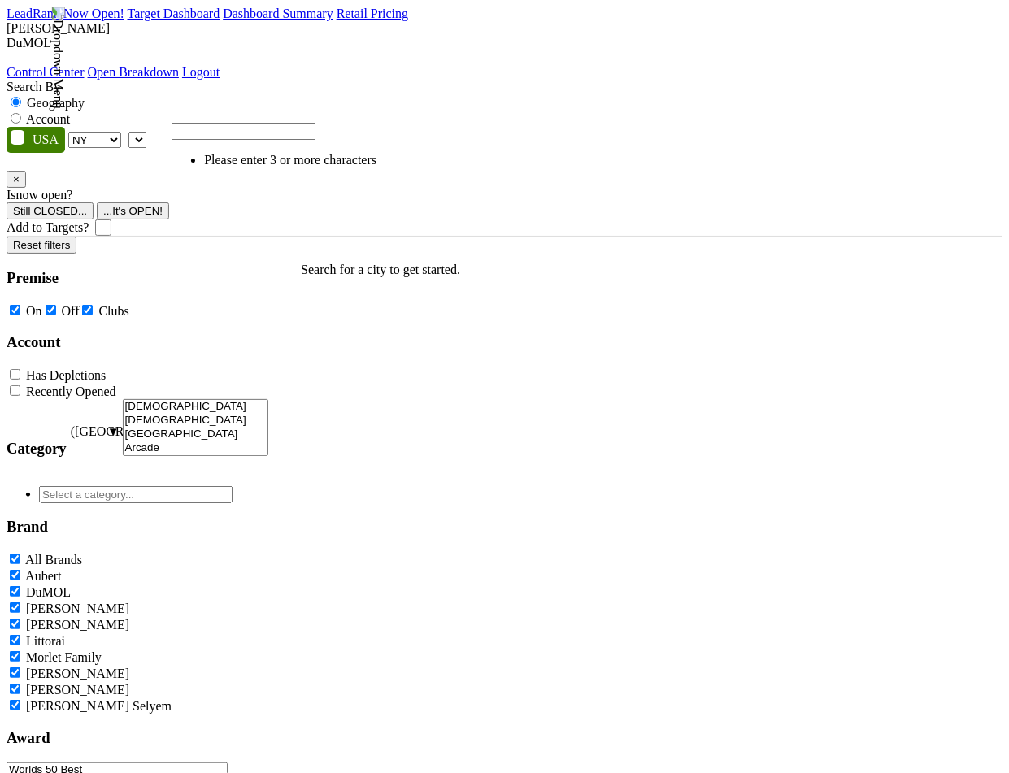
click at [70, 112] on label "Account" at bounding box center [48, 119] width 44 height 14
click at [21, 113] on input "Account" at bounding box center [16, 118] width 11 height 11
radio input "true"
click at [85, 96] on label "Geography" at bounding box center [56, 103] width 58 height 14
click at [21, 97] on input "Geography" at bounding box center [16, 102] width 11 height 11
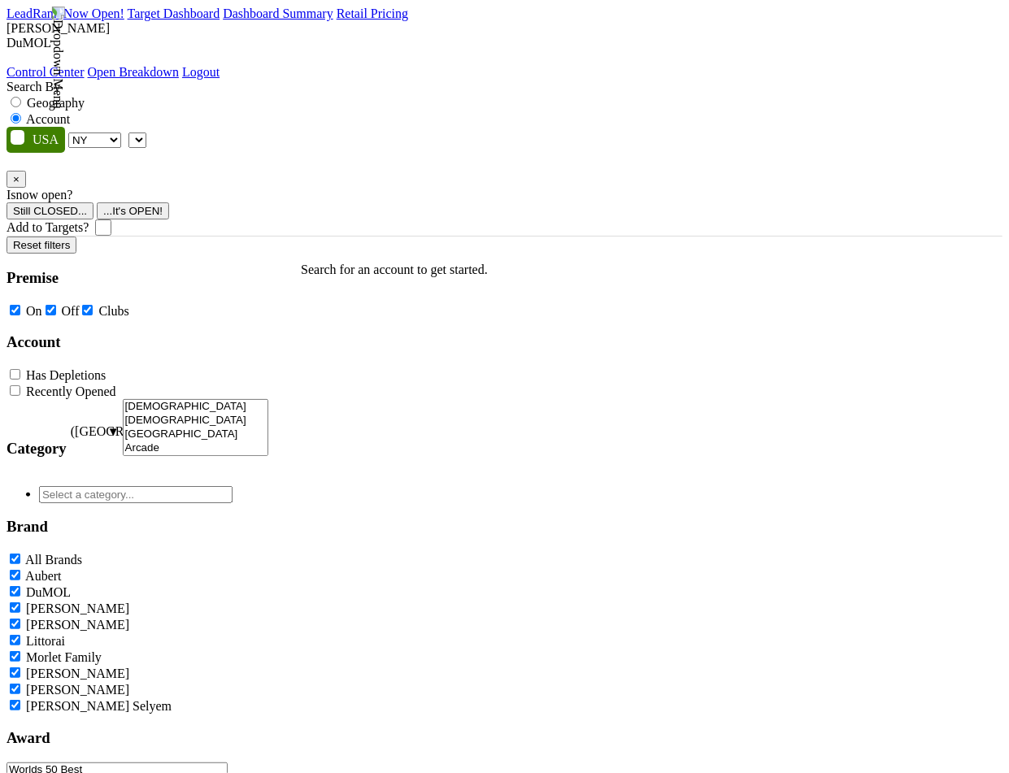
radio input "true"
click at [70, 112] on label "Account" at bounding box center [48, 119] width 44 height 14
click at [21, 113] on input "Account" at bounding box center [16, 118] width 11 height 11
radio input "true"
click at [85, 96] on label "Geography" at bounding box center [56, 103] width 58 height 14
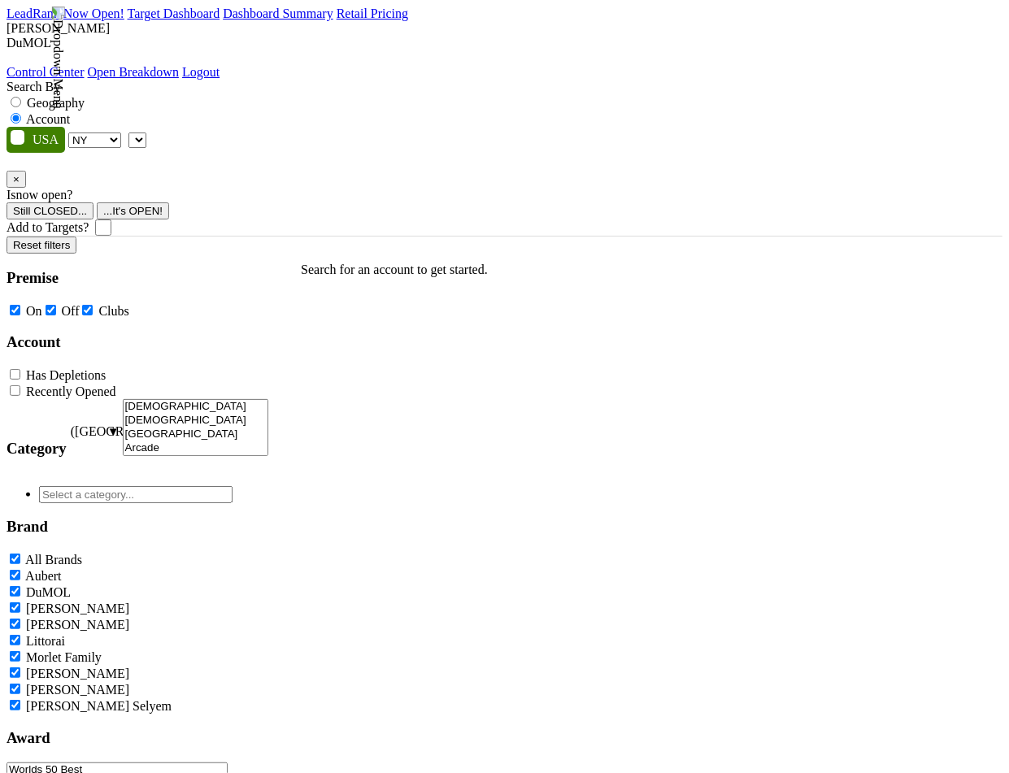
click at [21, 97] on input "Geography" at bounding box center [16, 102] width 11 height 11
radio input "true"
click at [70, 112] on label "Account" at bounding box center [48, 119] width 44 height 14
click at [21, 113] on input "Account" at bounding box center [16, 118] width 11 height 11
radio input "true"
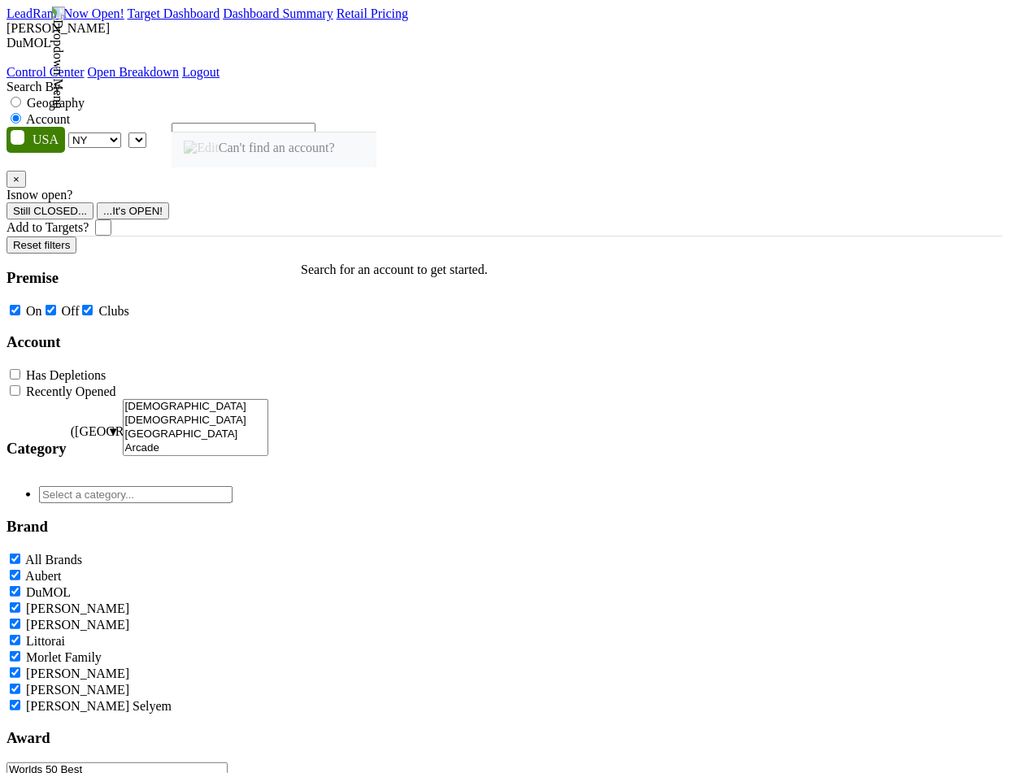
click at [85, 96] on label "Geography" at bounding box center [56, 103] width 58 height 14
click at [21, 97] on input "Geography" at bounding box center [16, 102] width 11 height 11
radio input "true"
click at [70, 112] on label "Account" at bounding box center [48, 119] width 44 height 14
click at [21, 113] on input "Account" at bounding box center [16, 118] width 11 height 11
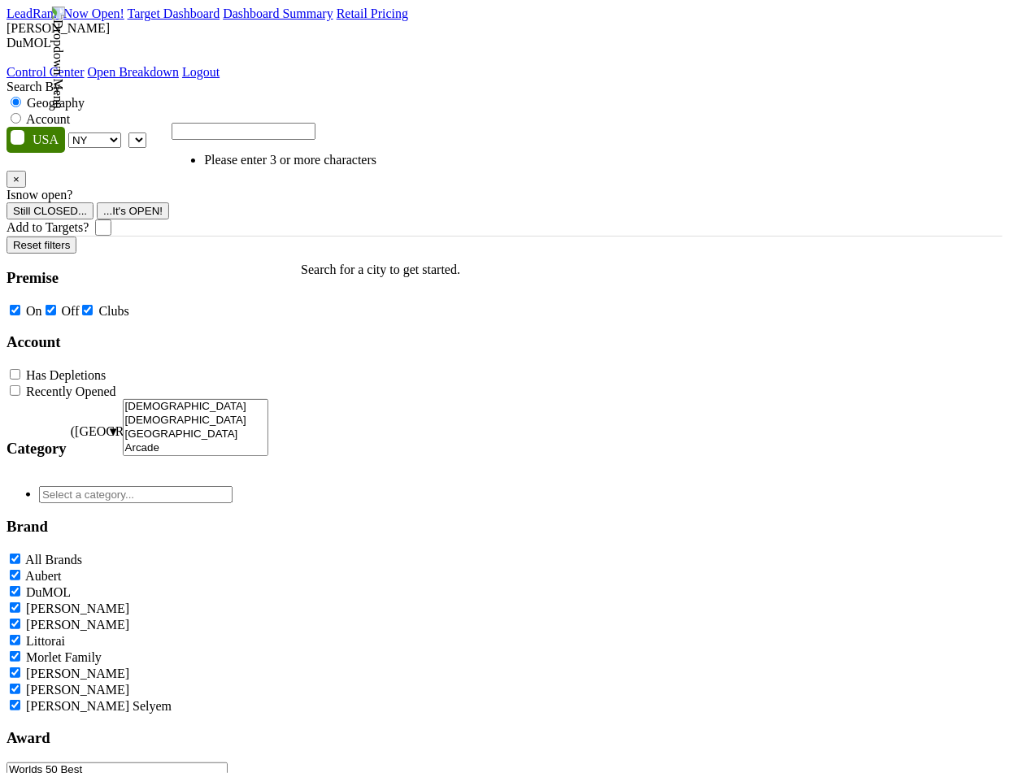
radio input "true"
click at [85, 96] on label "Geography" at bounding box center [56, 103] width 58 height 14
click at [21, 97] on input "Geography" at bounding box center [16, 102] width 11 height 11
radio input "true"
click at [70, 112] on label "Account" at bounding box center [48, 119] width 44 height 14
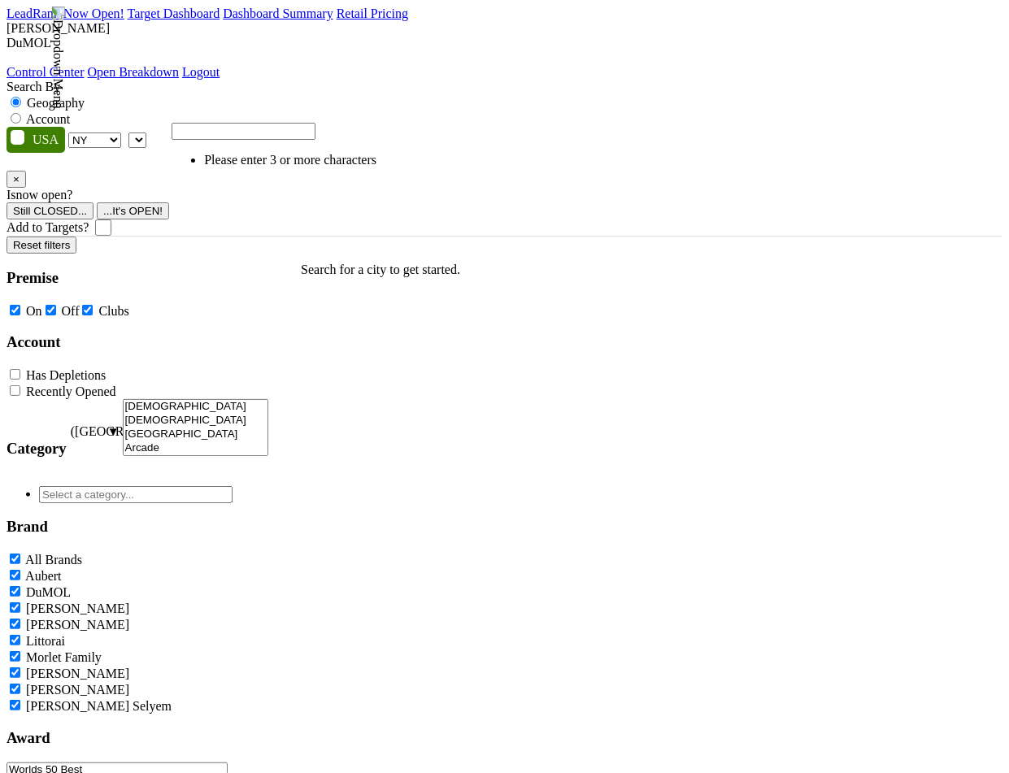
click at [21, 113] on input "Account" at bounding box center [16, 118] width 11 height 11
radio input "true"
